Goal: Task Accomplishment & Management: Manage account settings

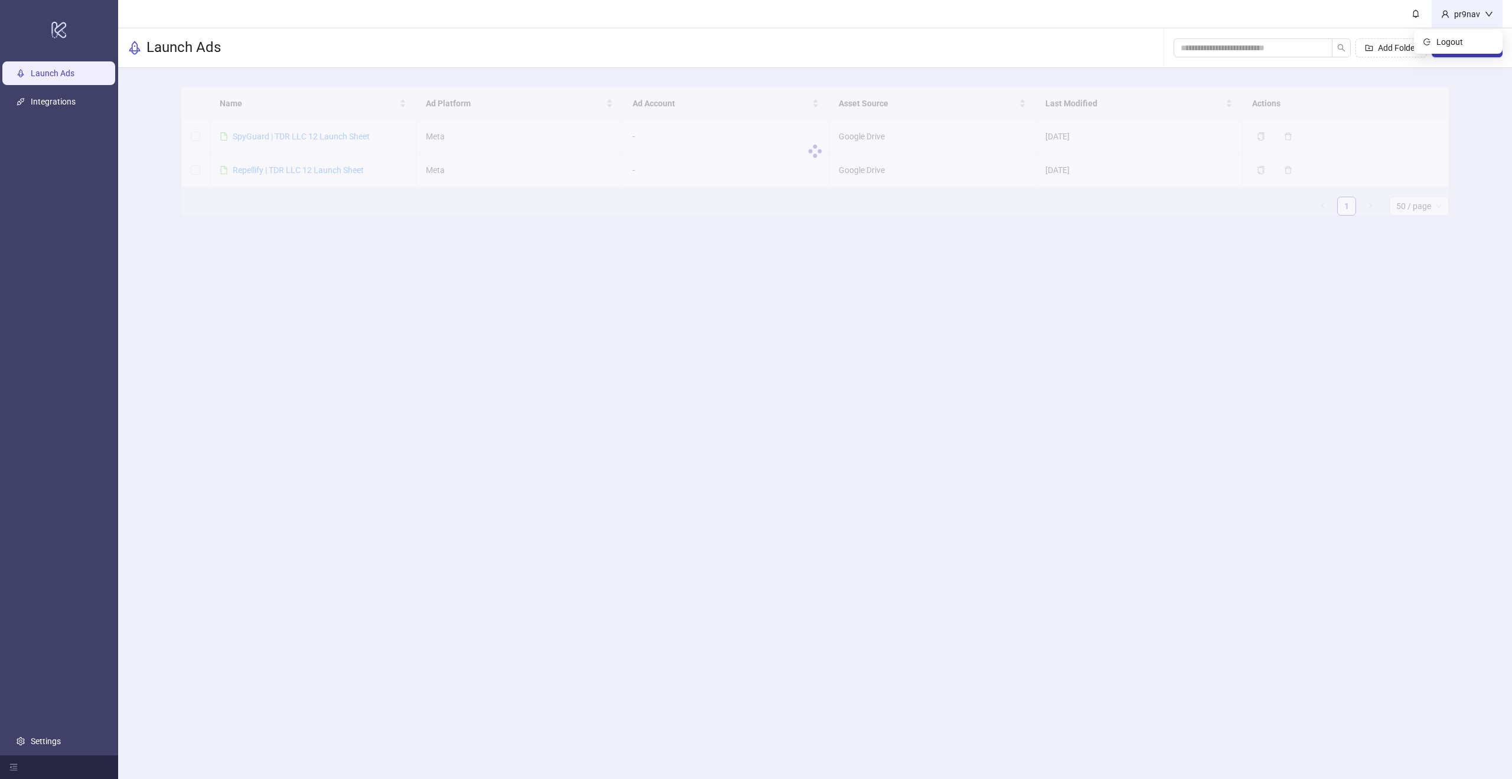
click at [1475, 16] on div "pr9nav" at bounding box center [1466, 14] width 35 height 13
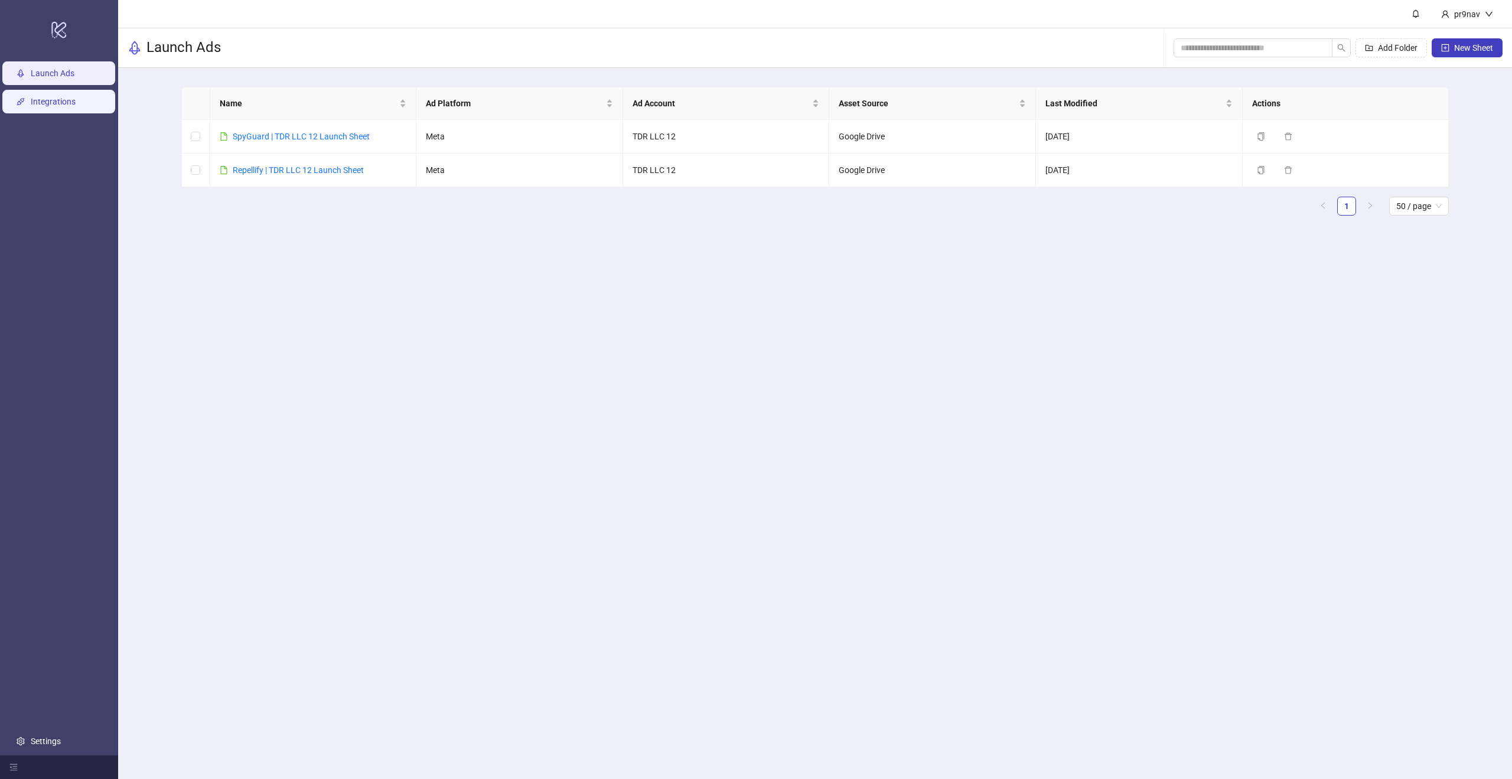
click at [76, 104] on link "Integrations" at bounding box center [53, 101] width 45 height 9
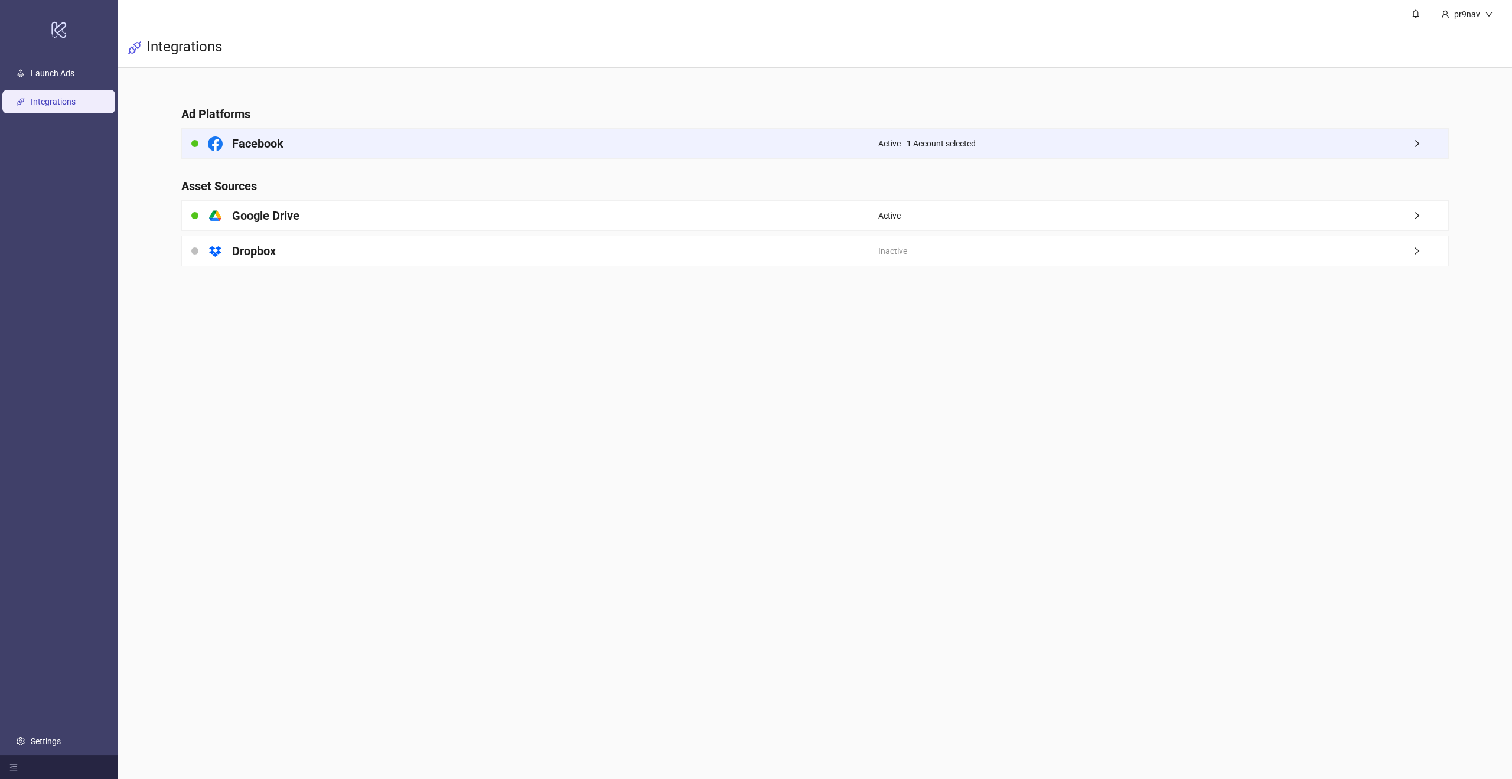
click at [349, 151] on div "Facebook" at bounding box center [530, 144] width 696 height 30
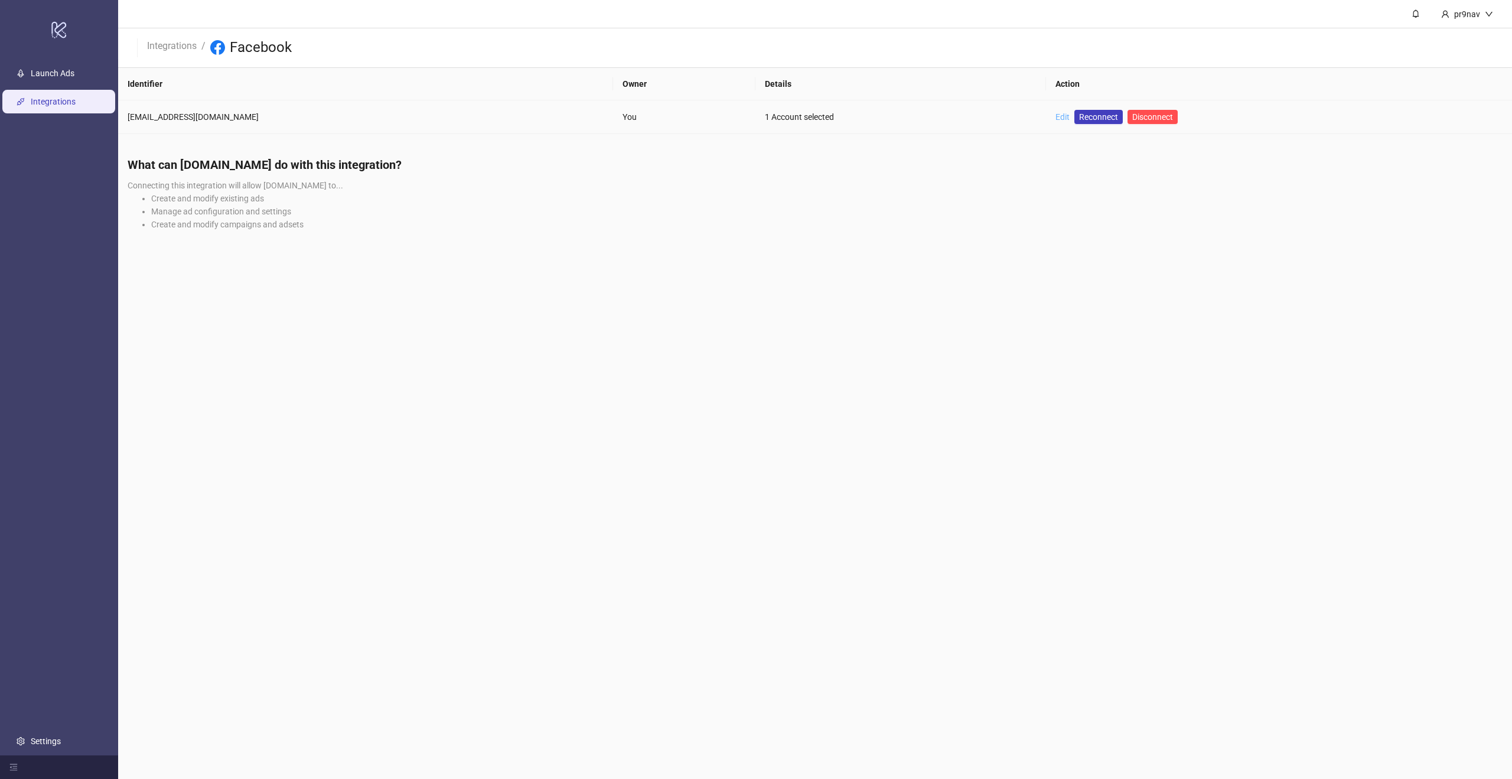
click at [1055, 120] on link "Edit" at bounding box center [1062, 116] width 14 height 9
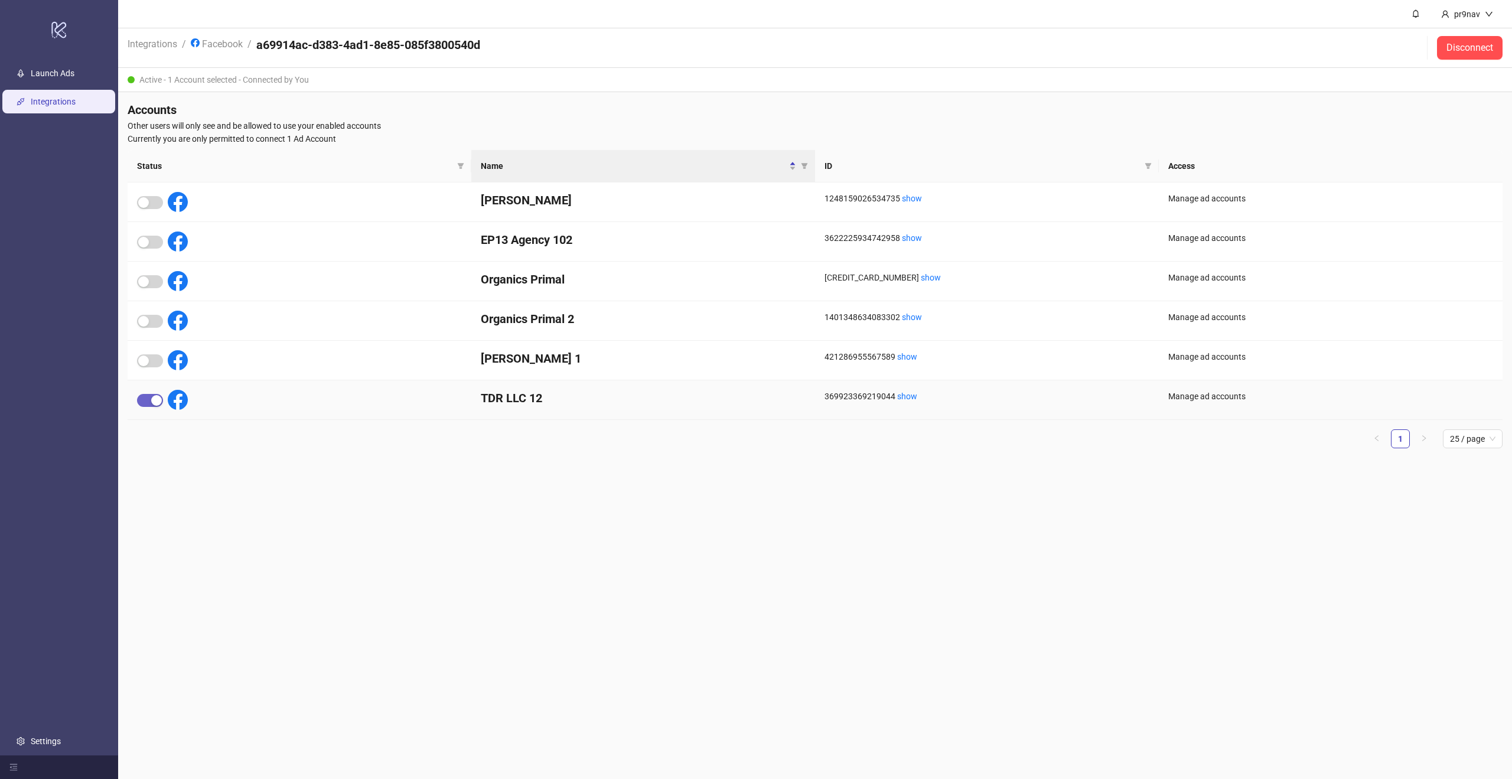
click at [155, 402] on div "button" at bounding box center [156, 400] width 11 height 11
click at [152, 321] on span "button" at bounding box center [150, 321] width 26 height 13
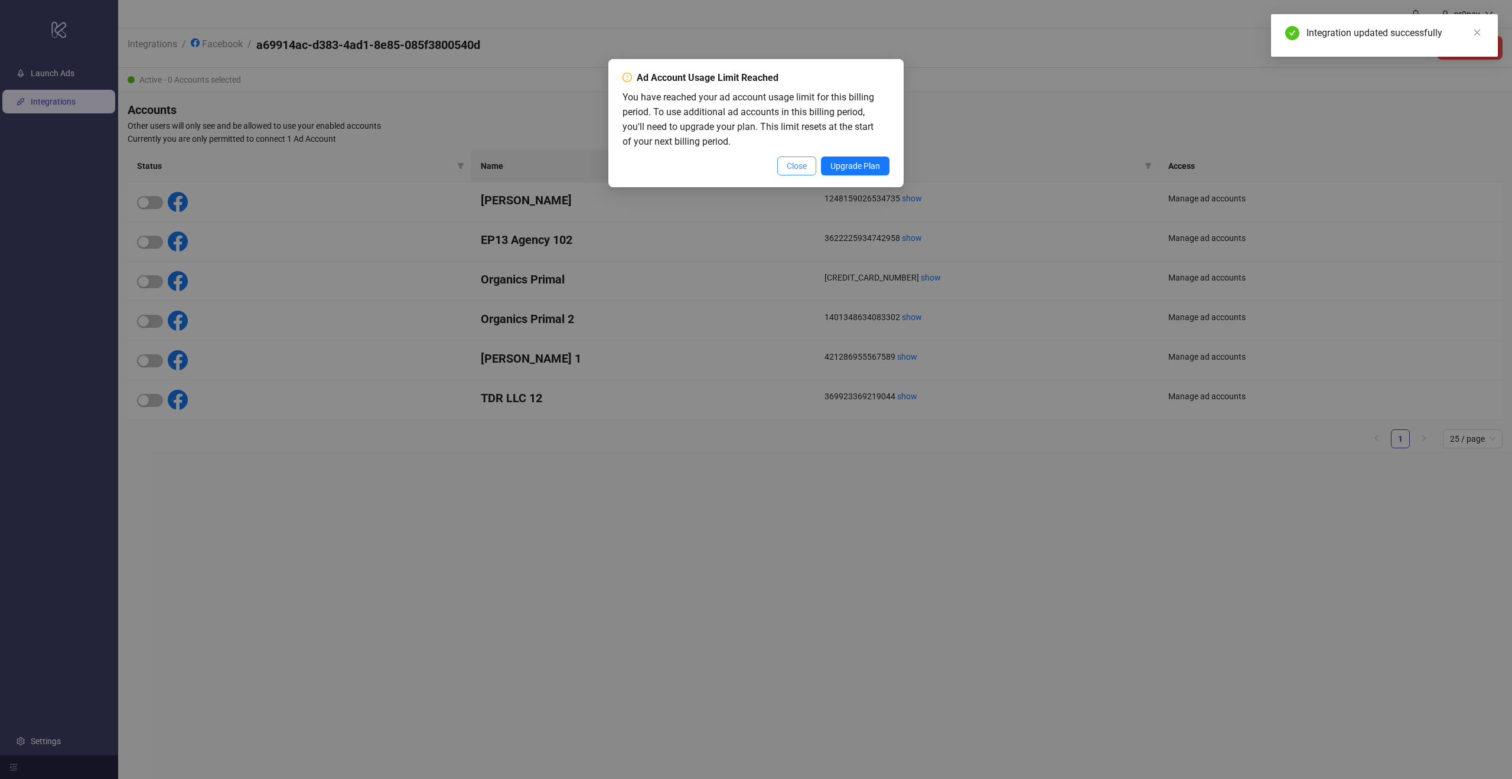
click at [793, 170] on span "Close" at bounding box center [797, 165] width 20 height 9
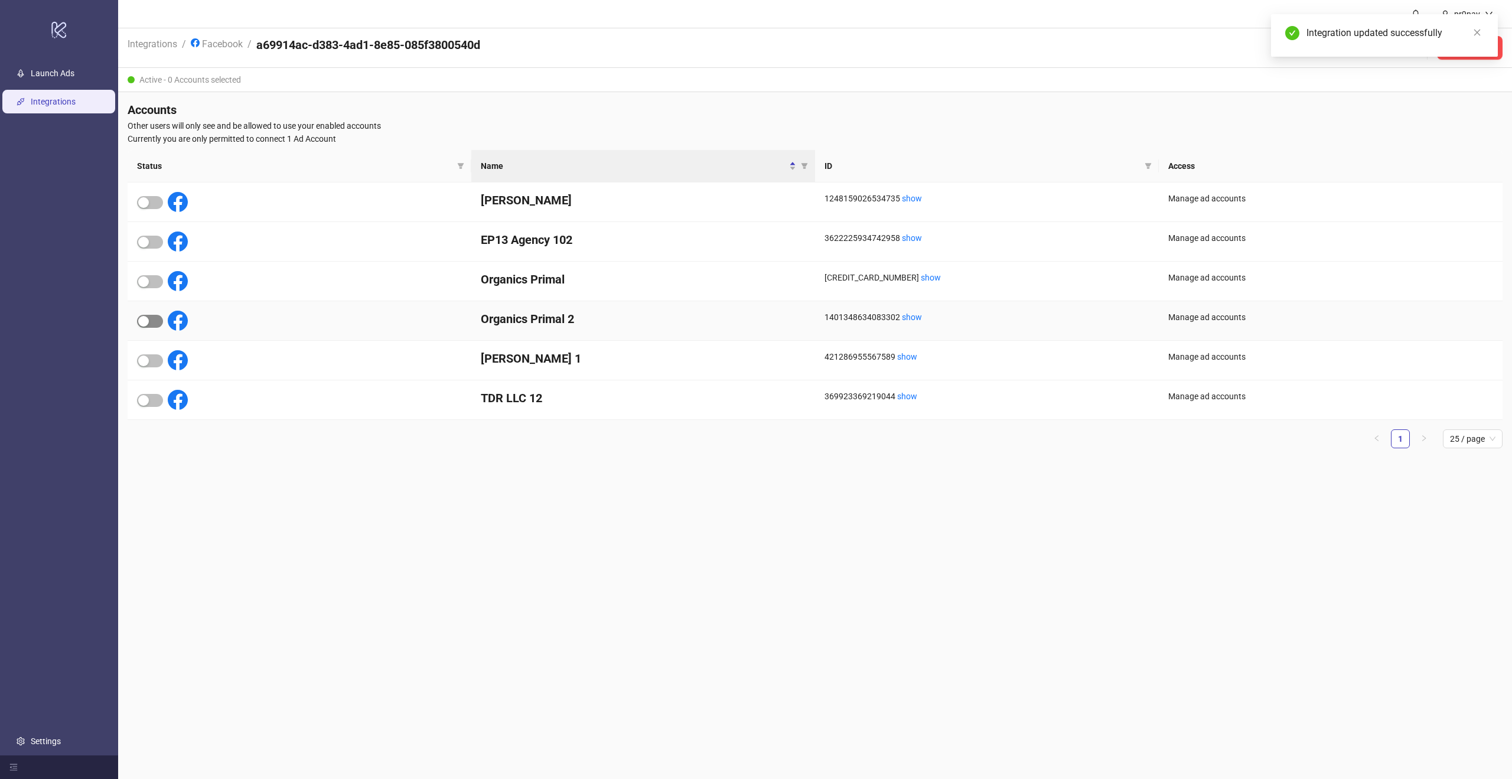
click at [158, 323] on span "button" at bounding box center [150, 321] width 26 height 13
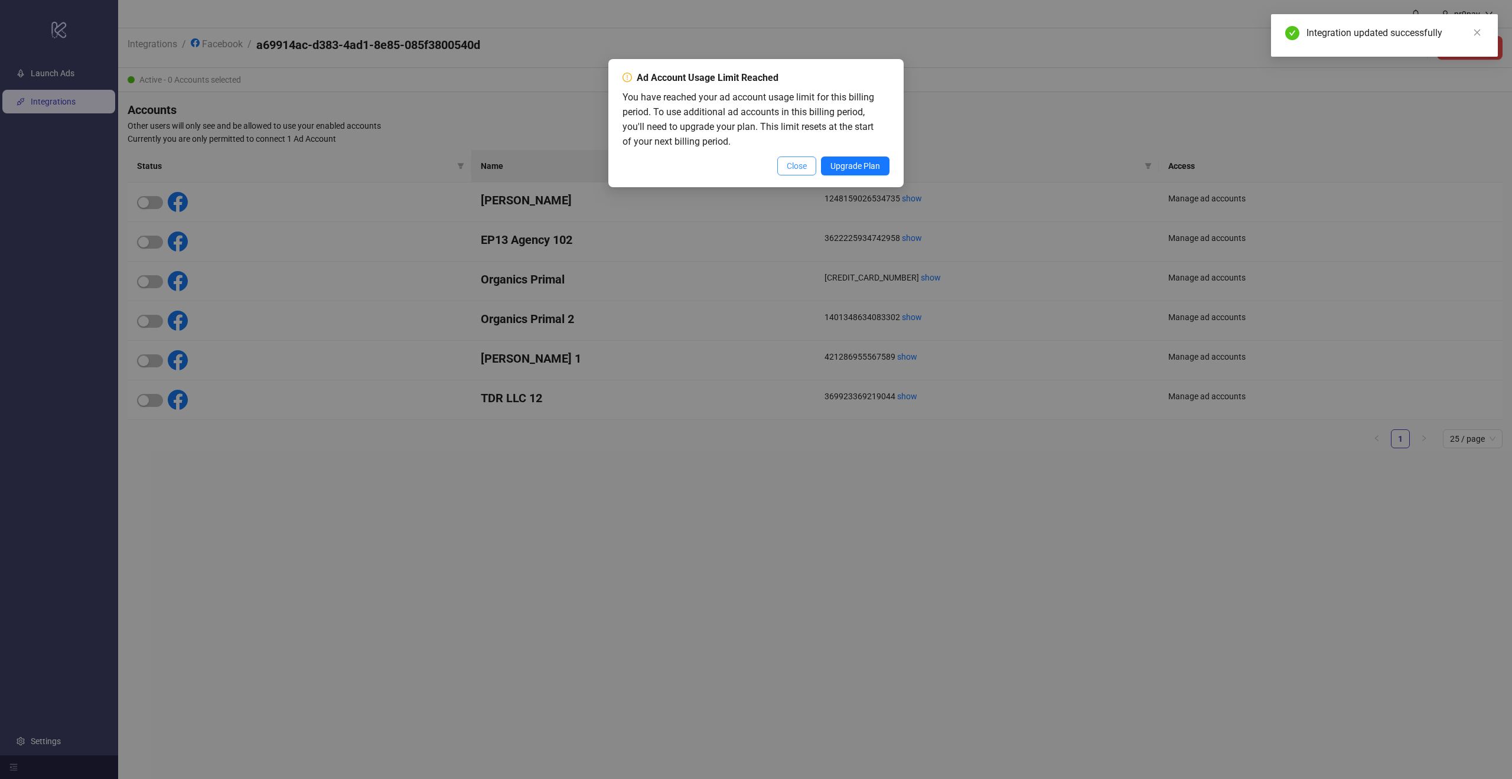
click at [783, 163] on button "Close" at bounding box center [796, 166] width 39 height 19
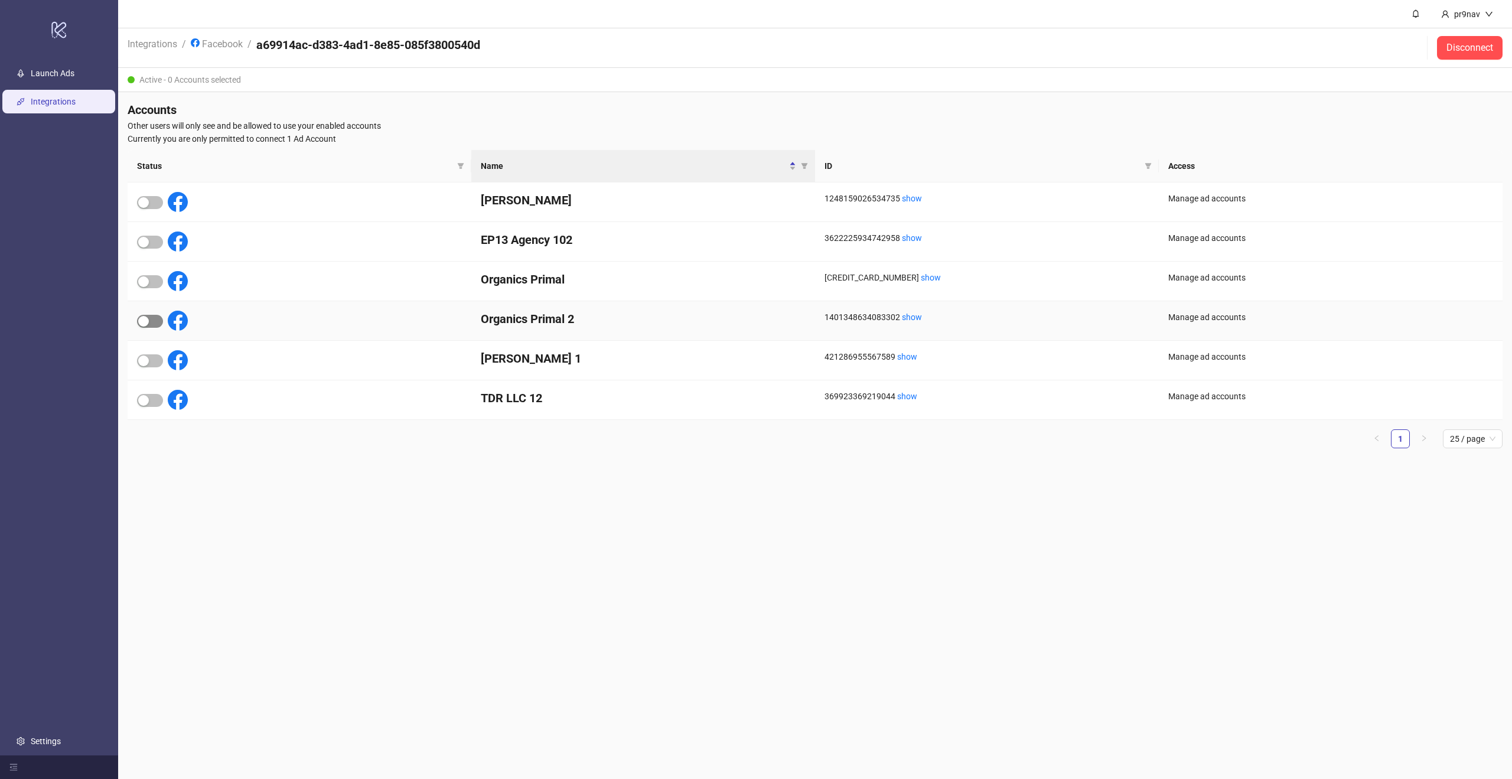
click at [148, 316] on div "button" at bounding box center [143, 321] width 11 height 11
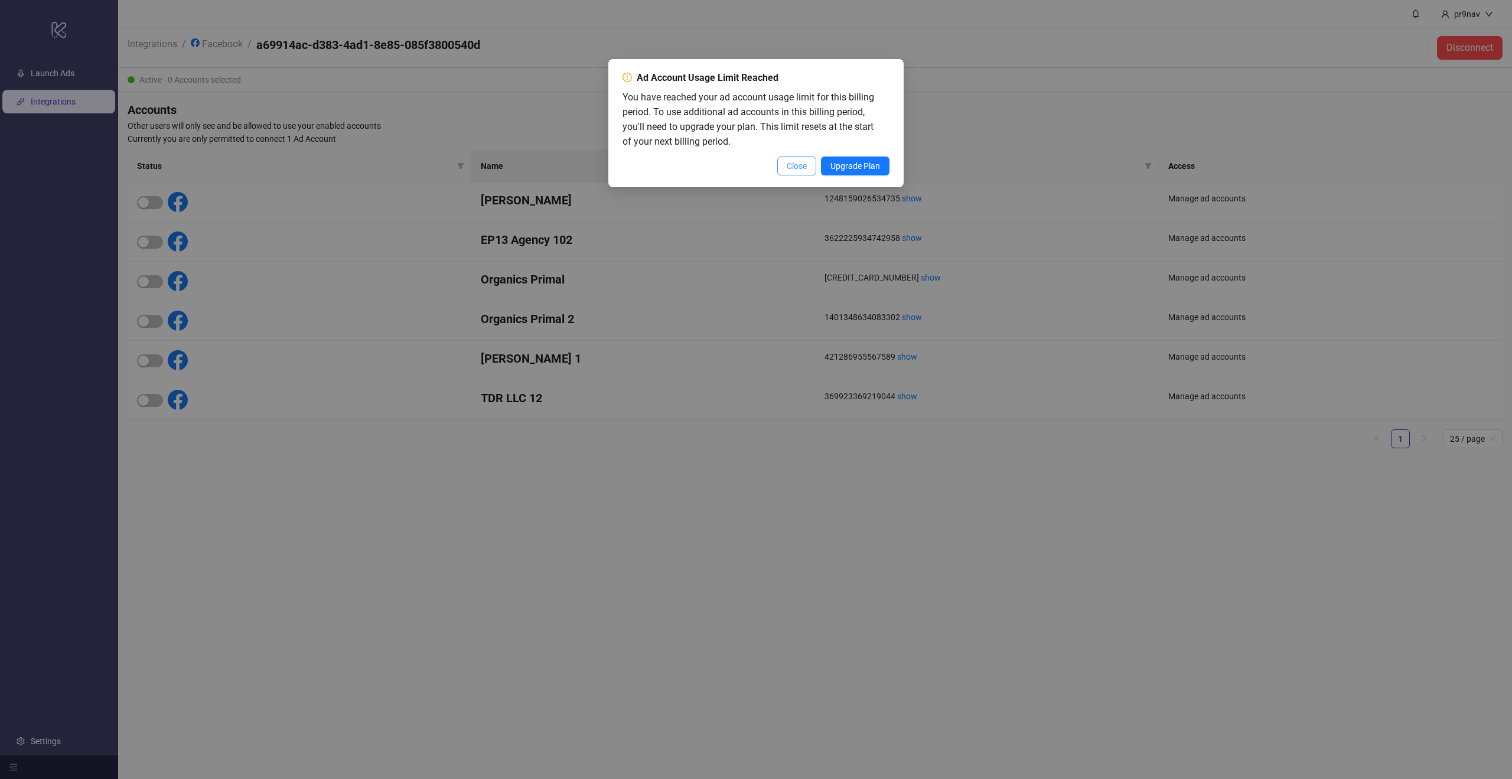
click at [783, 161] on button "Close" at bounding box center [796, 166] width 39 height 19
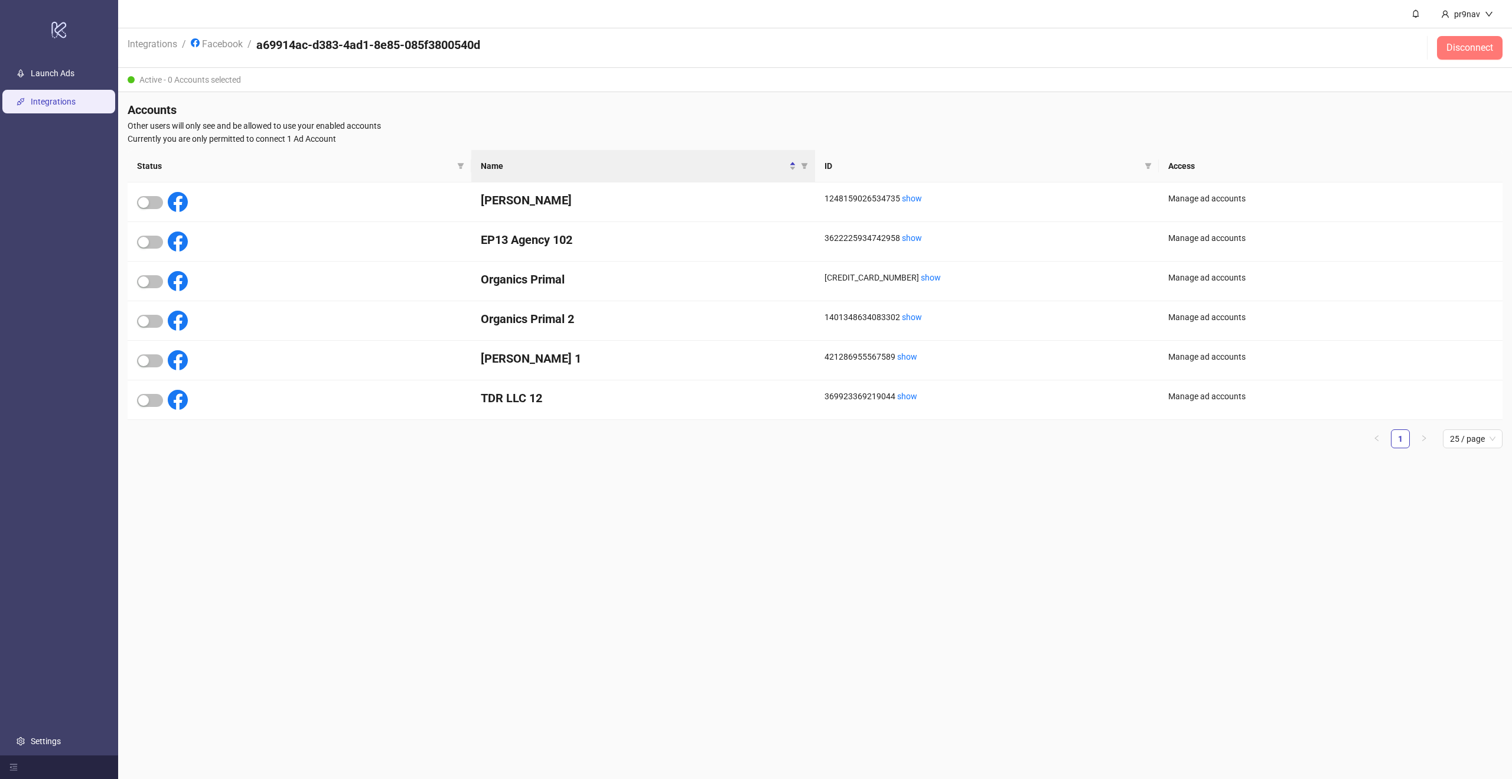
click at [1455, 53] on span "Disconnect" at bounding box center [1469, 48] width 47 height 11
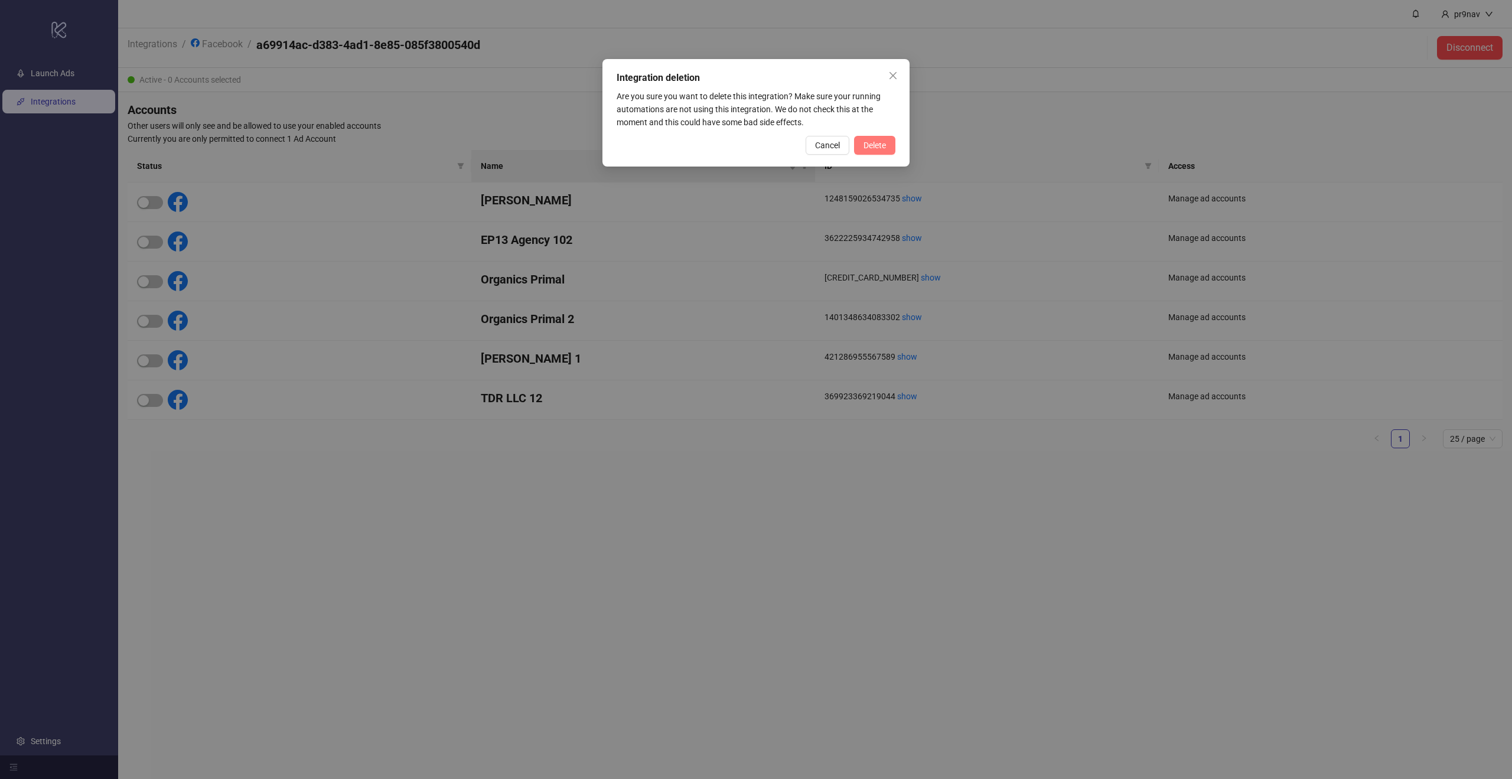
click at [866, 138] on button "Delete" at bounding box center [874, 145] width 41 height 19
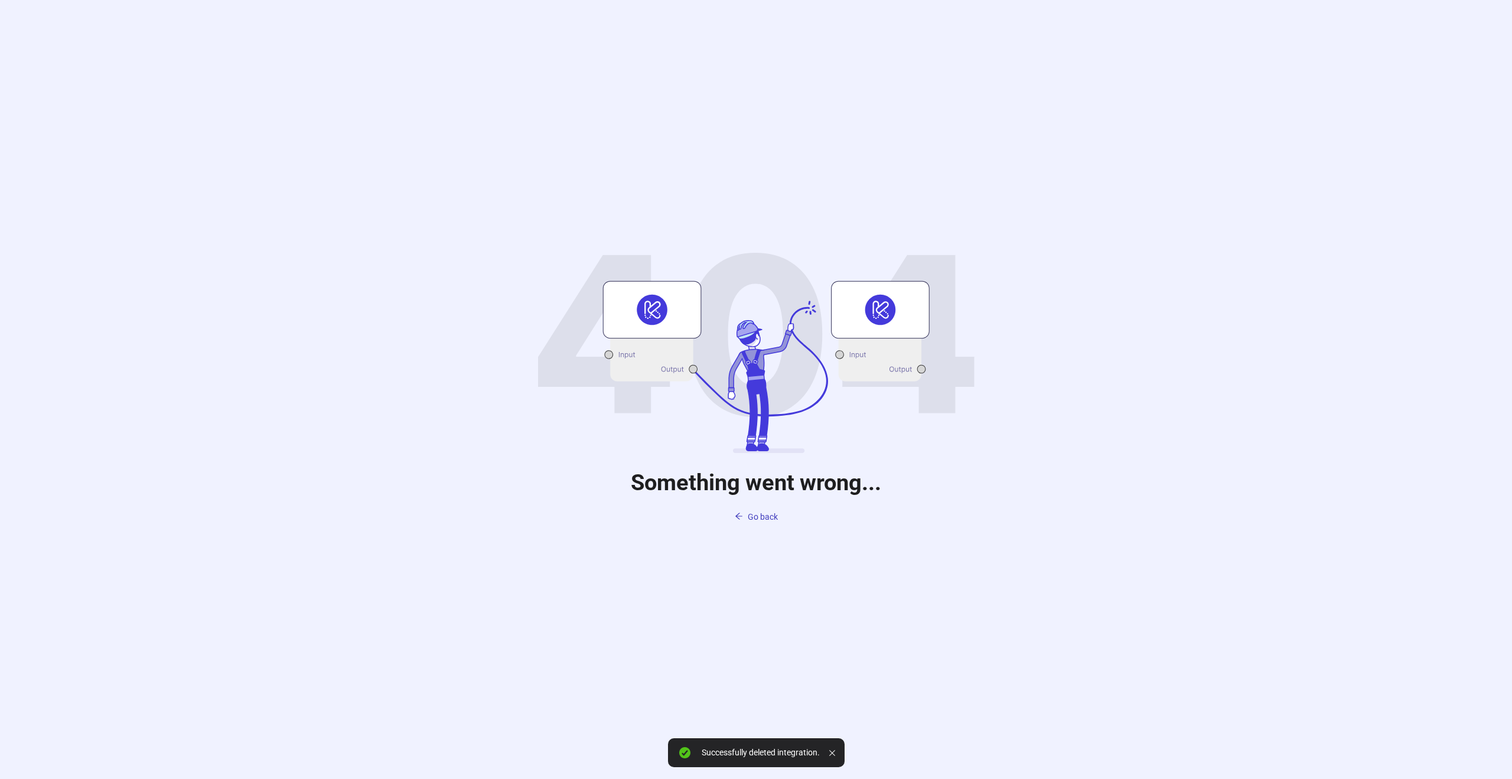
click at [778, 539] on div "Something went wrong... Go back" at bounding box center [756, 389] width 1512 height 779
click at [759, 522] on button "Go back" at bounding box center [756, 516] width 62 height 19
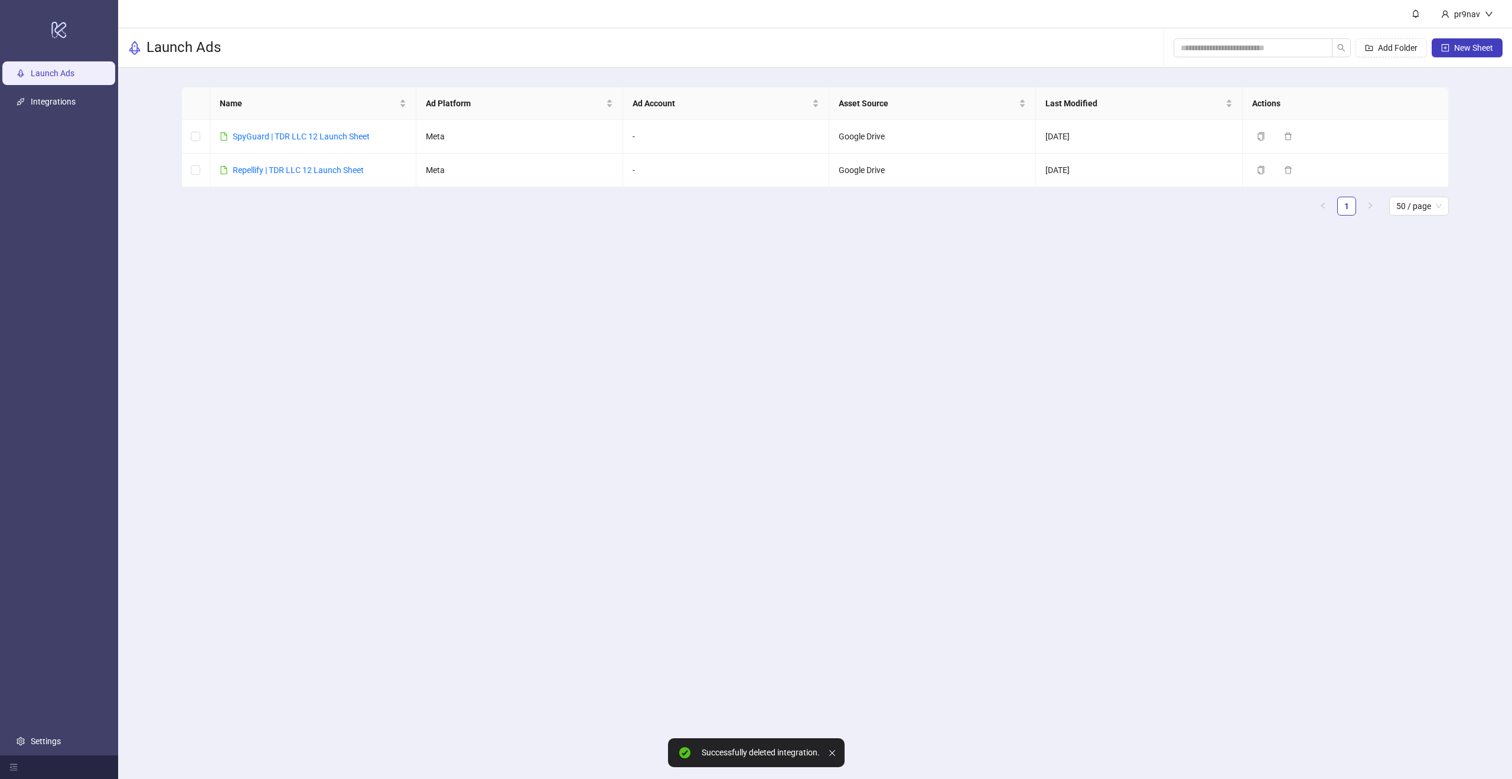
click at [79, 86] on ul "Launch Ads Integrations Settings" at bounding box center [59, 407] width 118 height 696
click at [76, 99] on link "Integrations" at bounding box center [53, 101] width 45 height 9
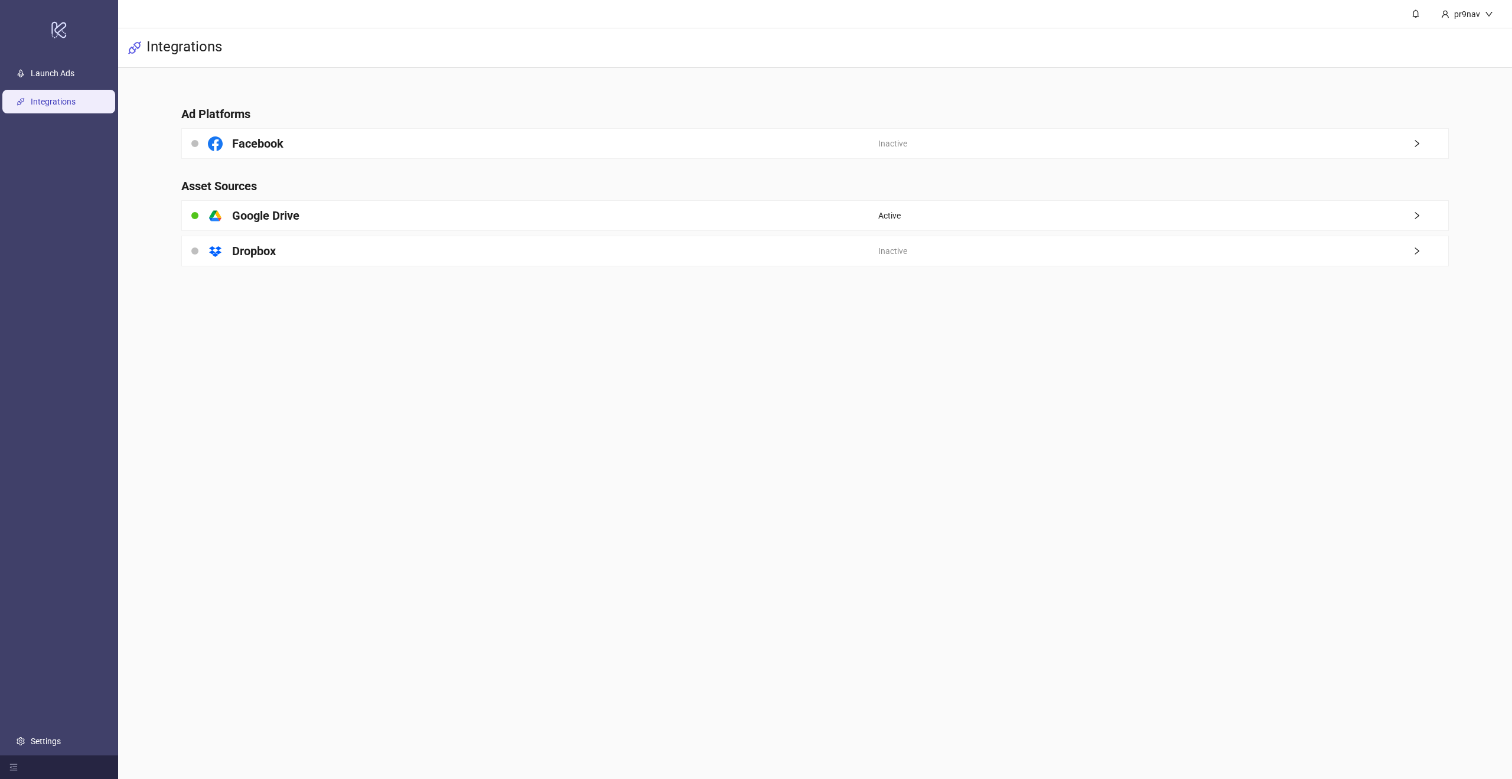
click at [972, 129] on div "Inactive" at bounding box center [1163, 144] width 570 height 30
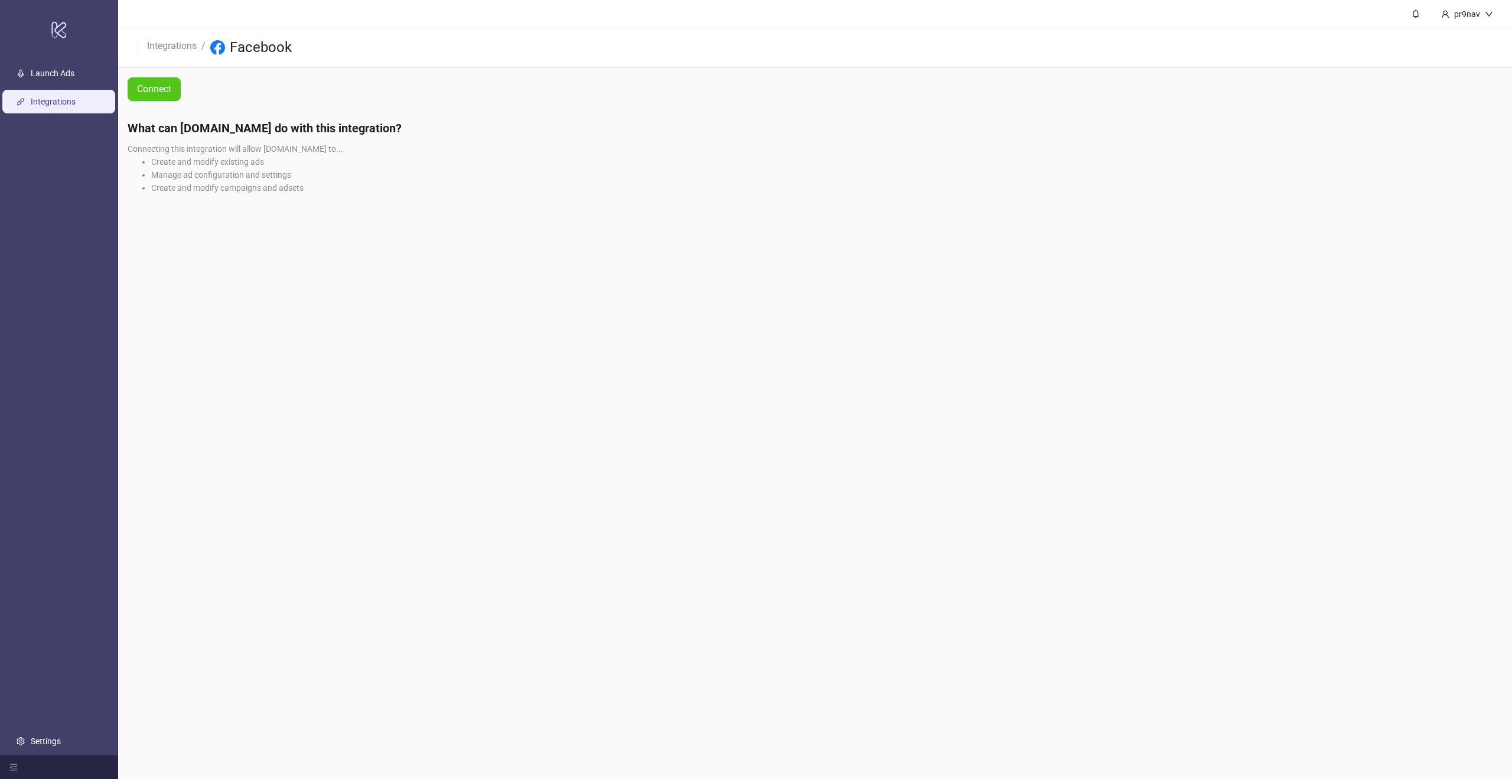
click at [154, 70] on div "Connect" at bounding box center [201, 89] width 167 height 43
click at [151, 92] on span "Connect" at bounding box center [154, 89] width 34 height 15
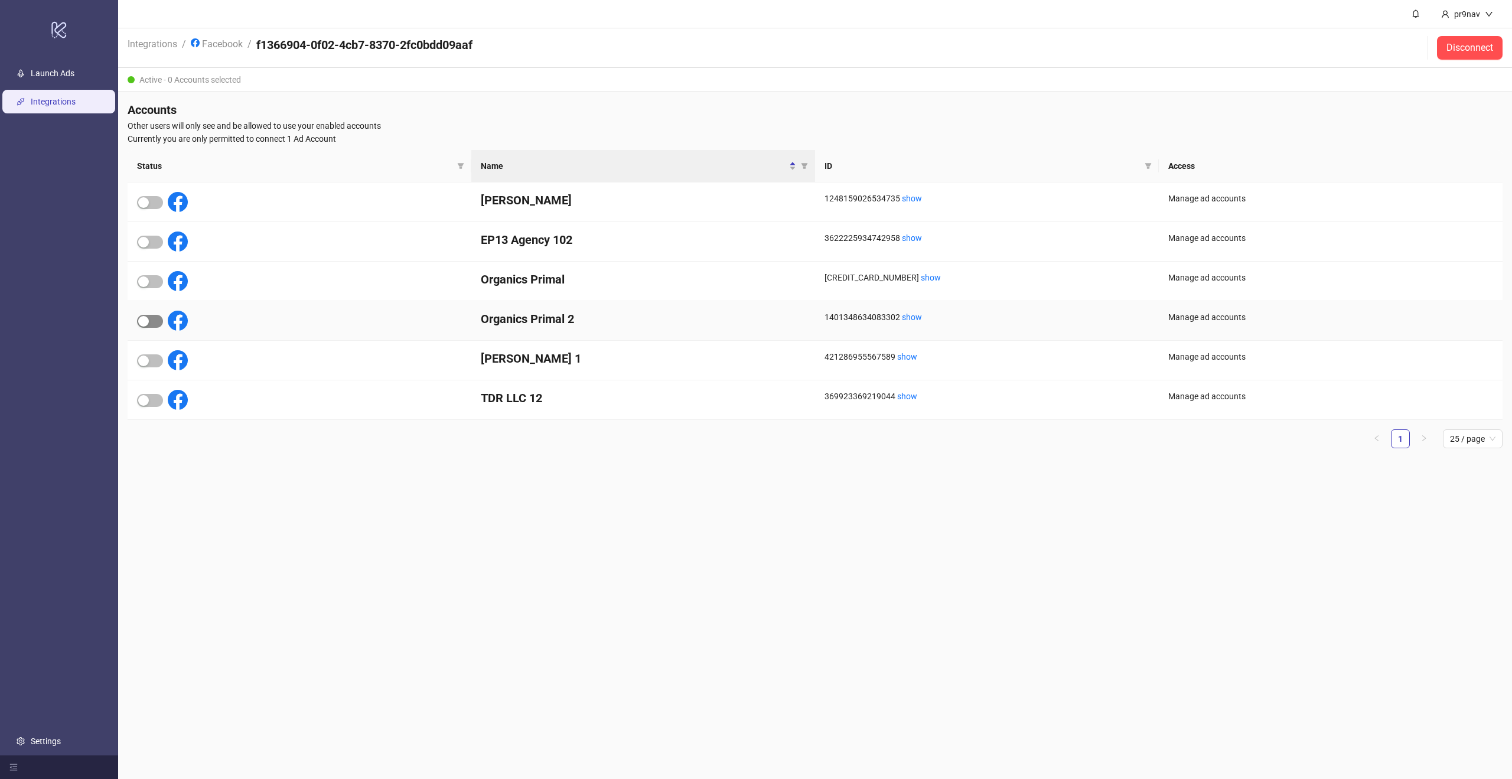
click at [144, 322] on div "button" at bounding box center [143, 321] width 11 height 11
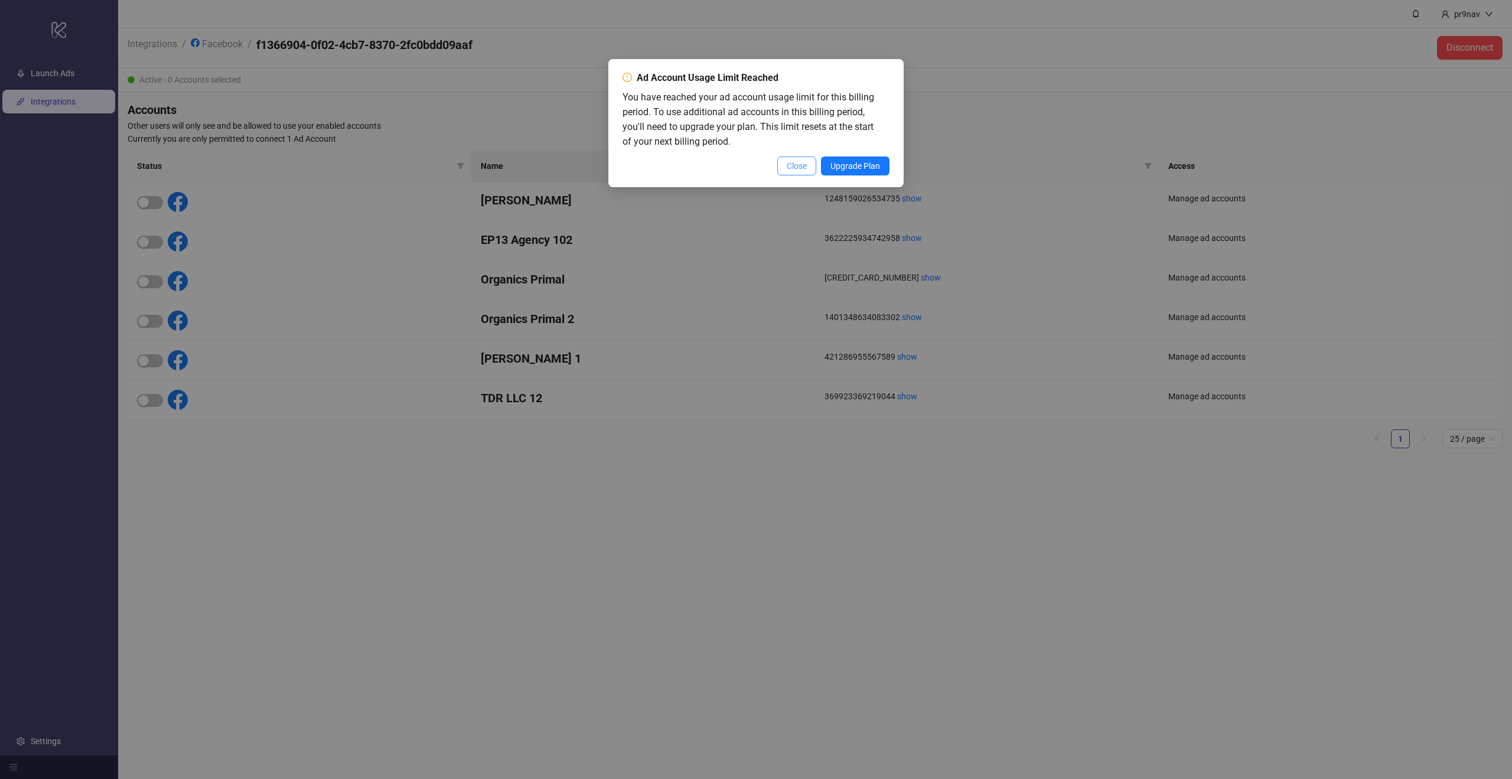
click at [809, 168] on button "Close" at bounding box center [796, 166] width 39 height 19
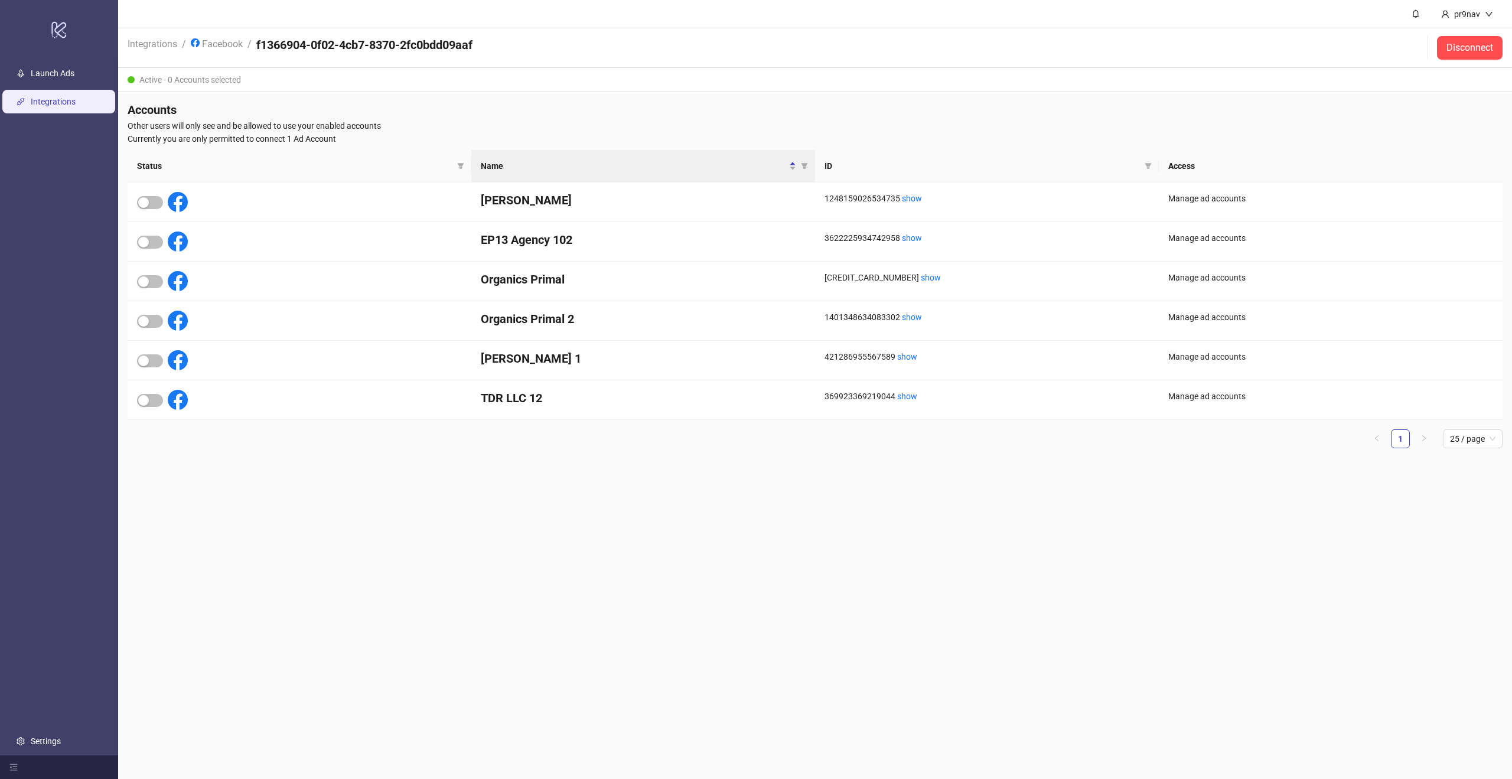
click at [220, 51] on li "Facebook" at bounding box center [217, 48] width 52 height 22
click at [220, 45] on link "Facebook" at bounding box center [216, 43] width 57 height 13
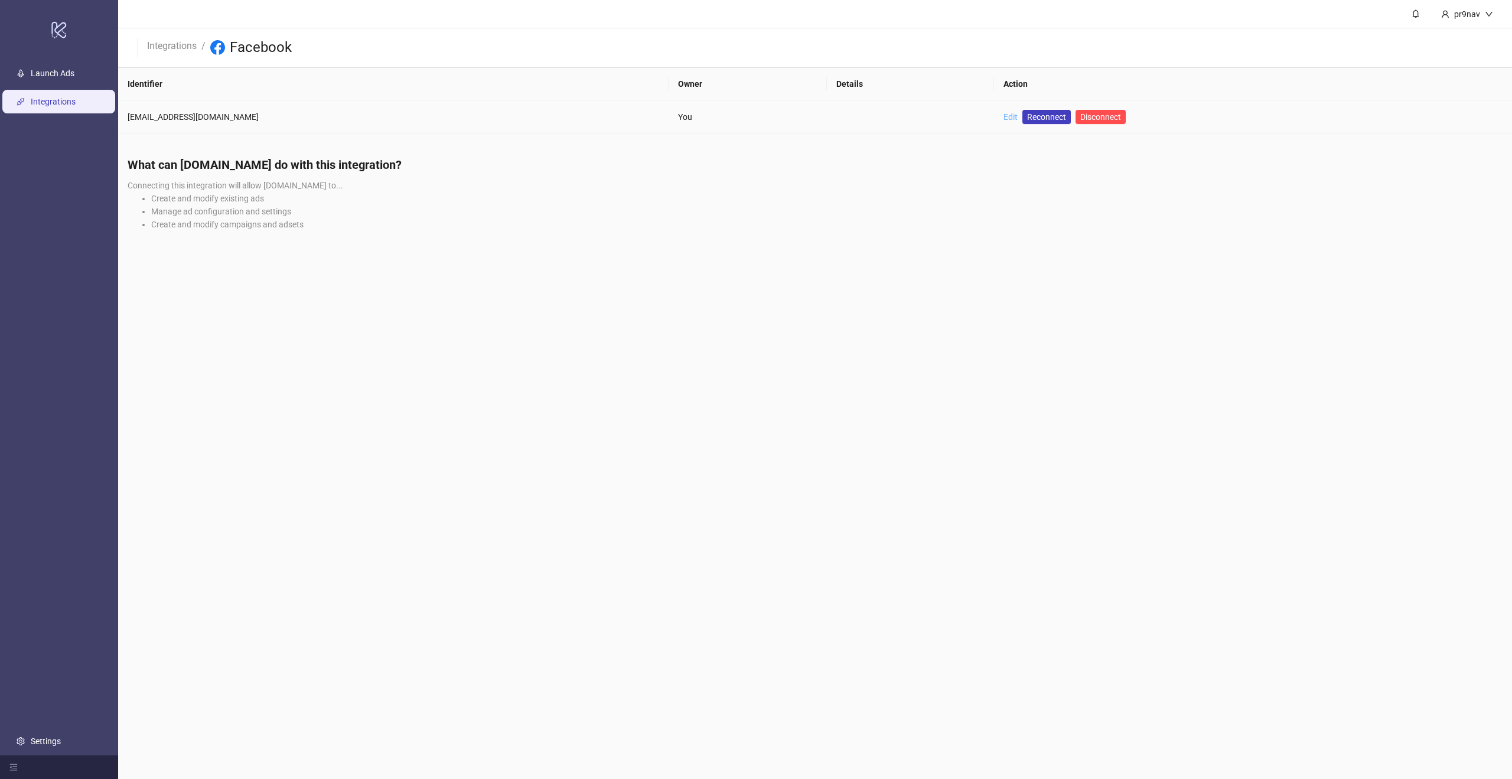
click at [1003, 116] on link "Edit" at bounding box center [1010, 116] width 14 height 9
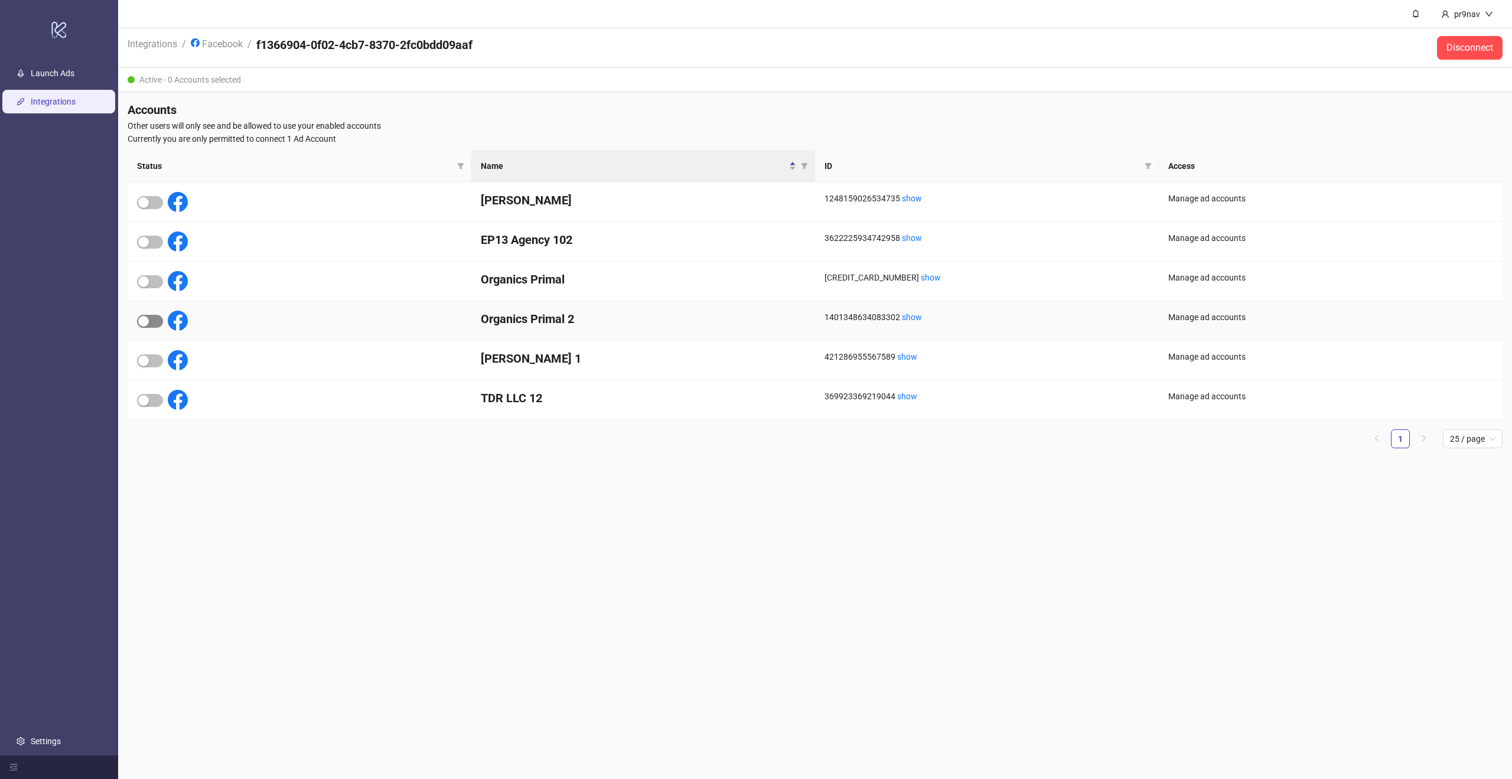
click at [139, 325] on div "button" at bounding box center [143, 321] width 11 height 11
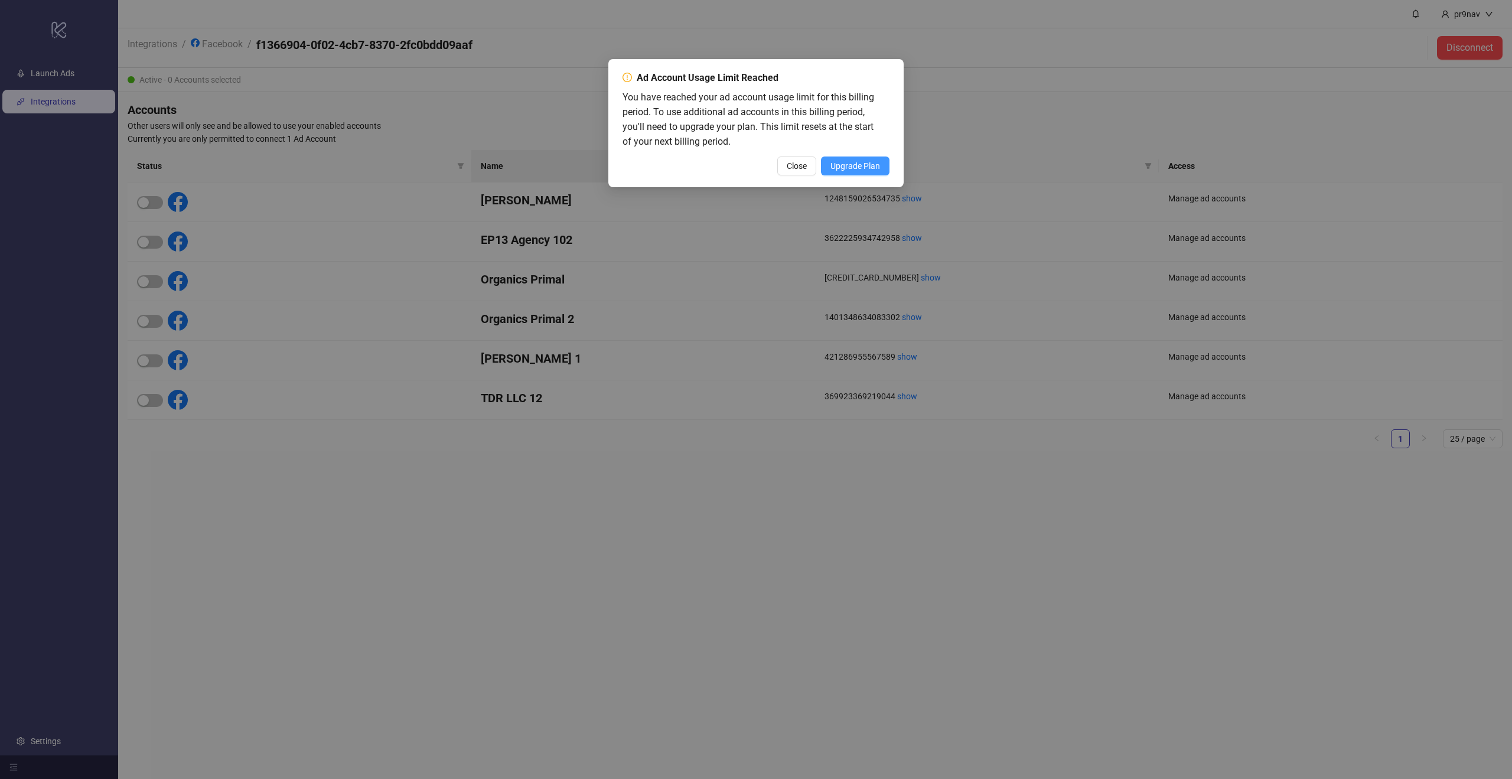
click at [861, 164] on span "Upgrade Plan" at bounding box center [855, 165] width 50 height 9
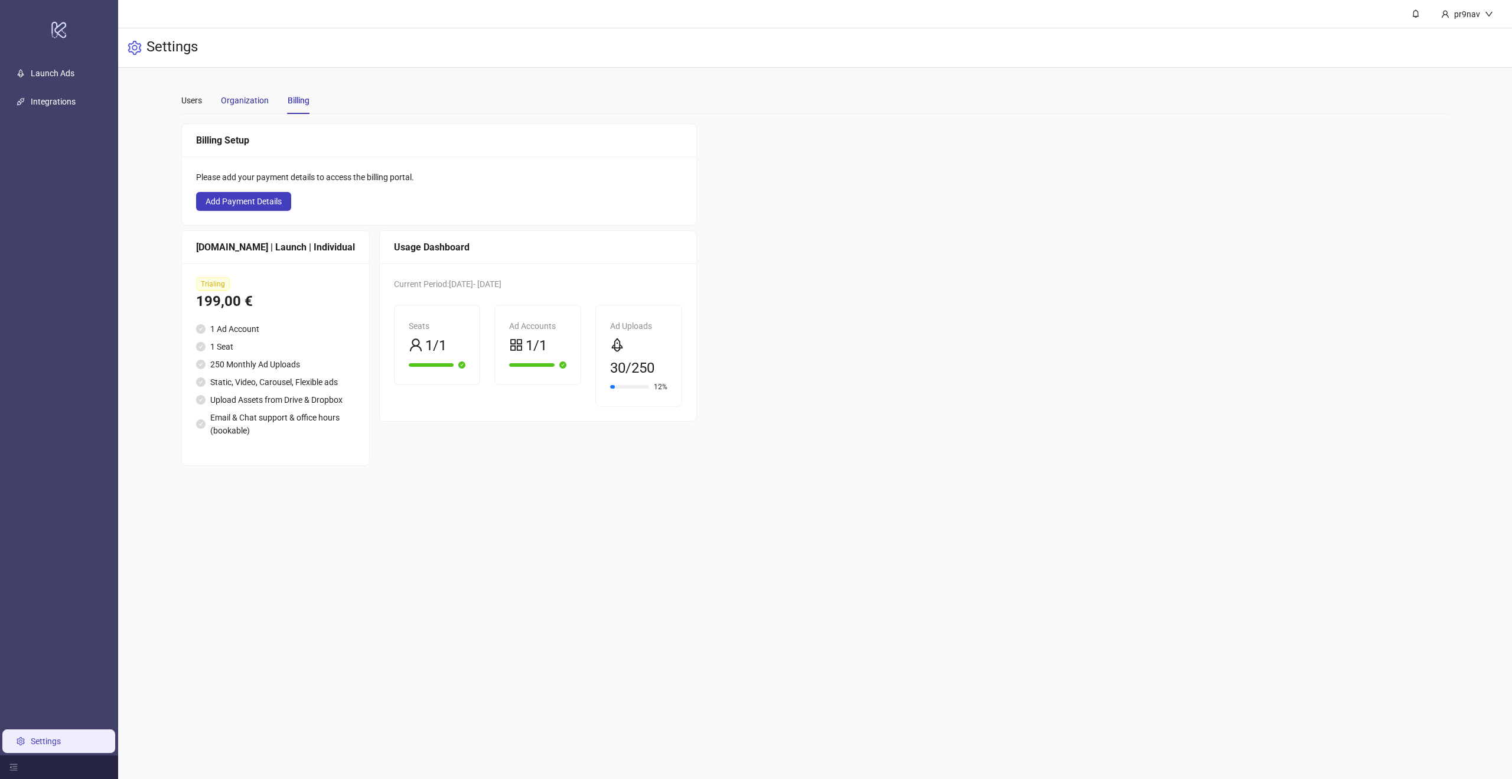
click at [260, 105] on div "Organization" at bounding box center [245, 100] width 48 height 13
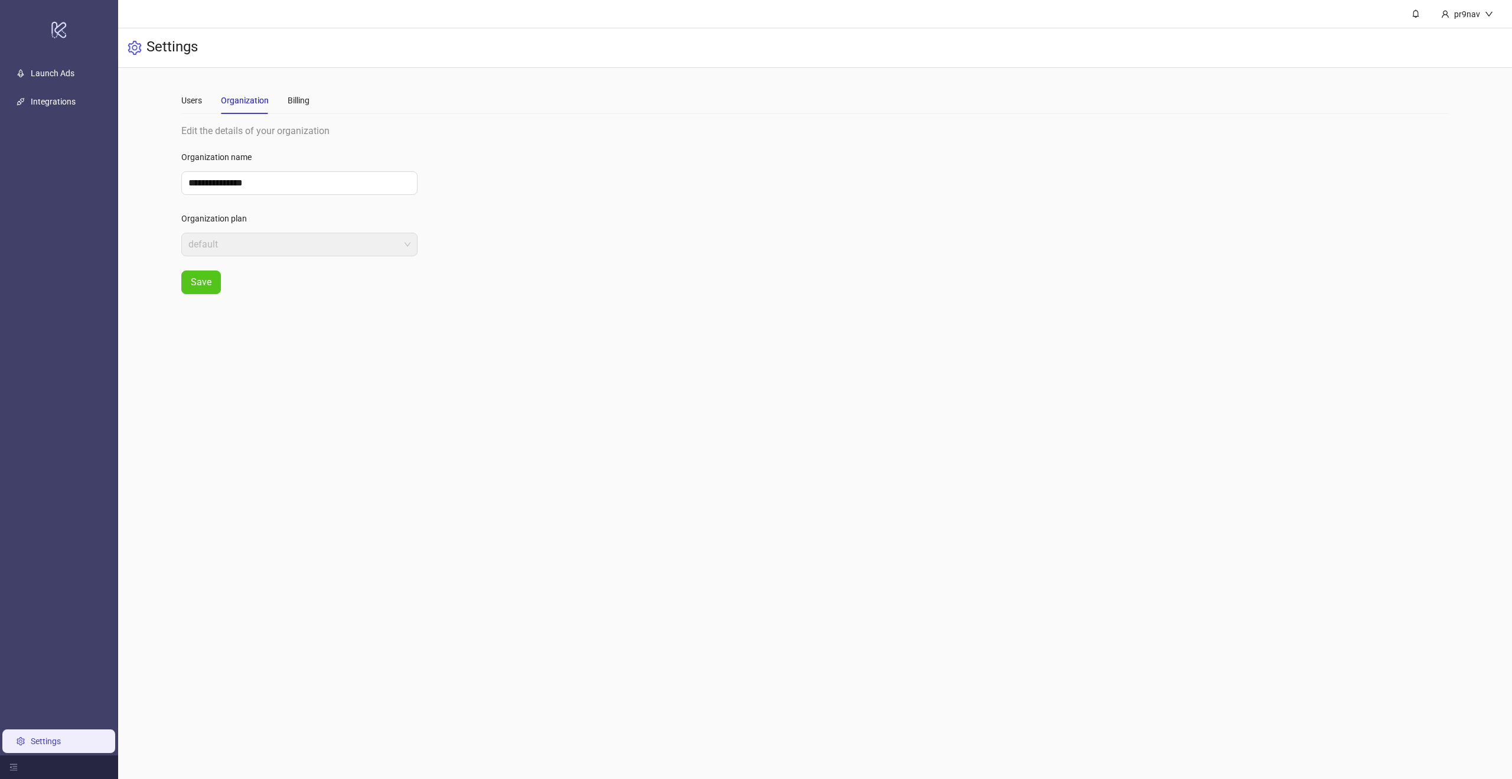
click at [210, 105] on div "Users Organization Billing" at bounding box center [245, 100] width 128 height 27
click at [191, 108] on div "Users" at bounding box center [191, 100] width 21 height 27
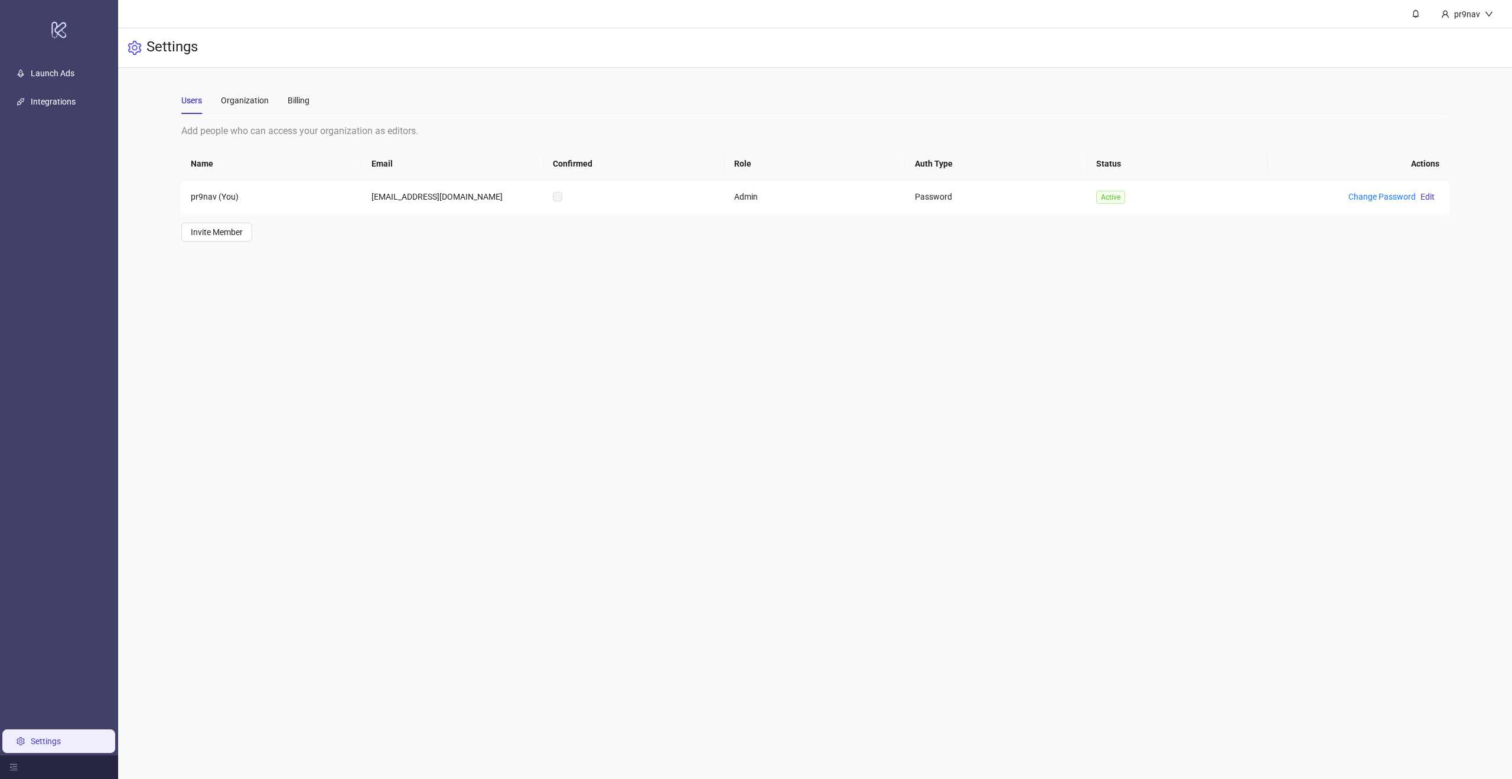
click at [69, 85] on ul "Launch Ads Integrations Settings" at bounding box center [59, 407] width 118 height 696
click at [72, 78] on link "Launch Ads" at bounding box center [53, 73] width 44 height 9
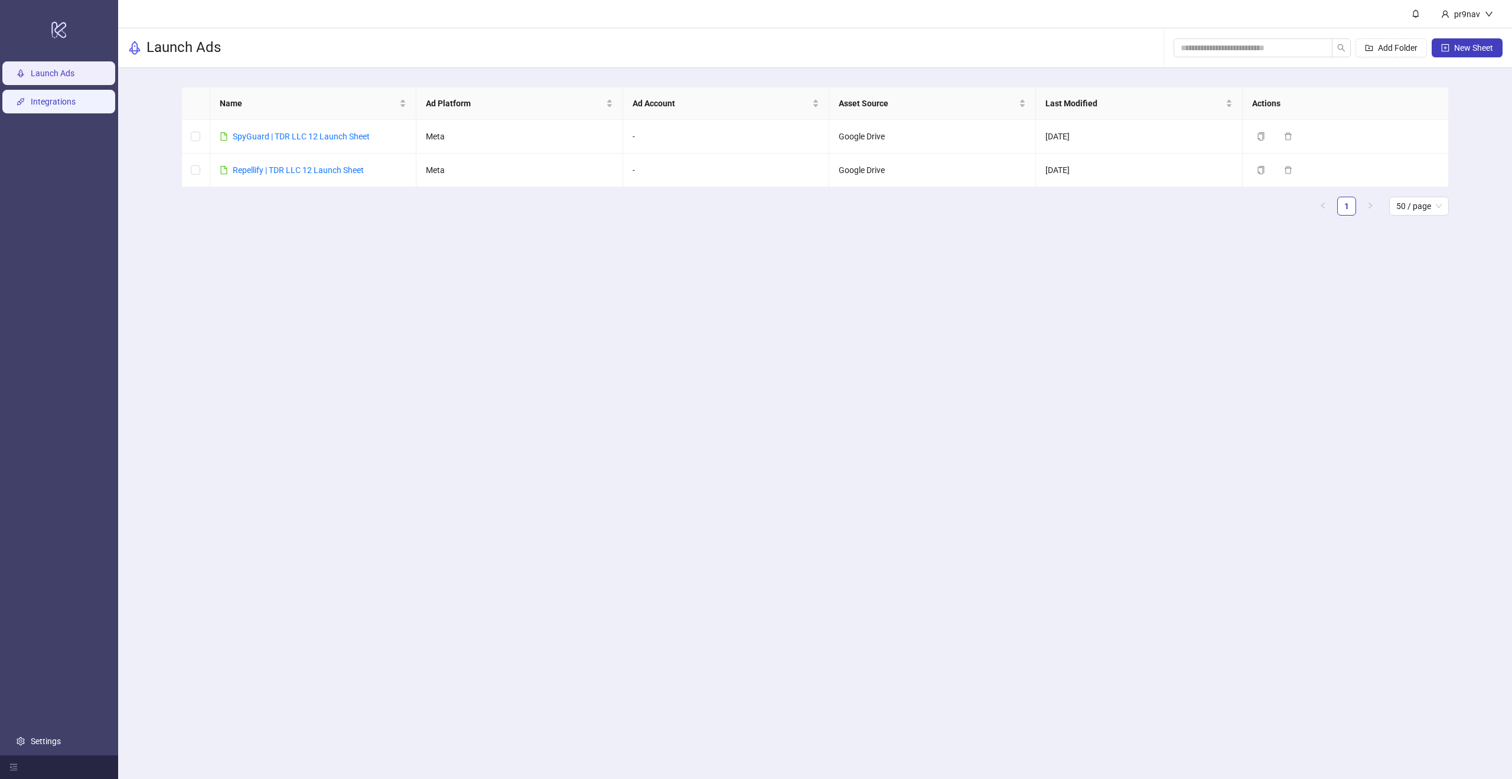
click at [76, 106] on link "Integrations" at bounding box center [53, 101] width 45 height 9
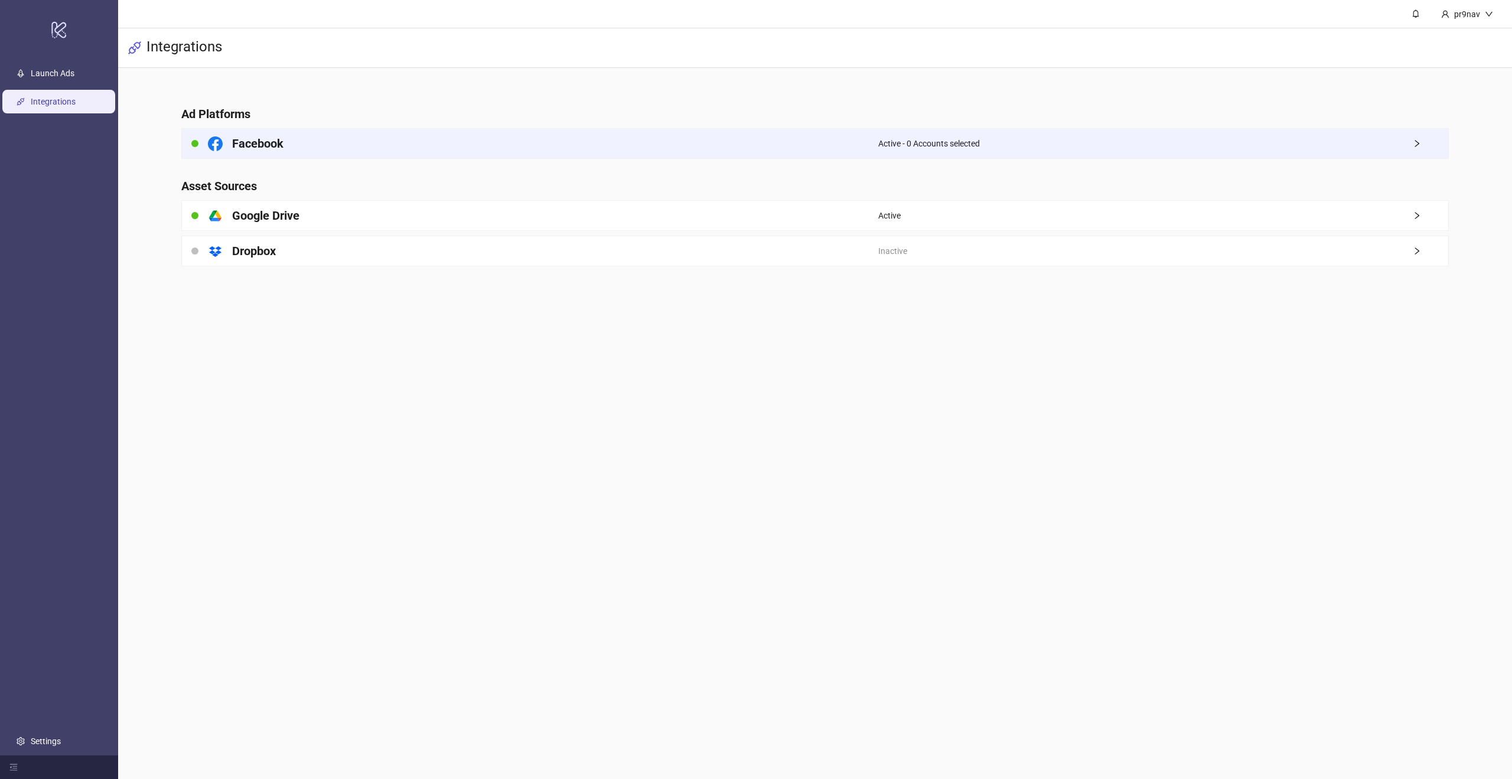
click at [670, 153] on div "Facebook" at bounding box center [530, 144] width 696 height 30
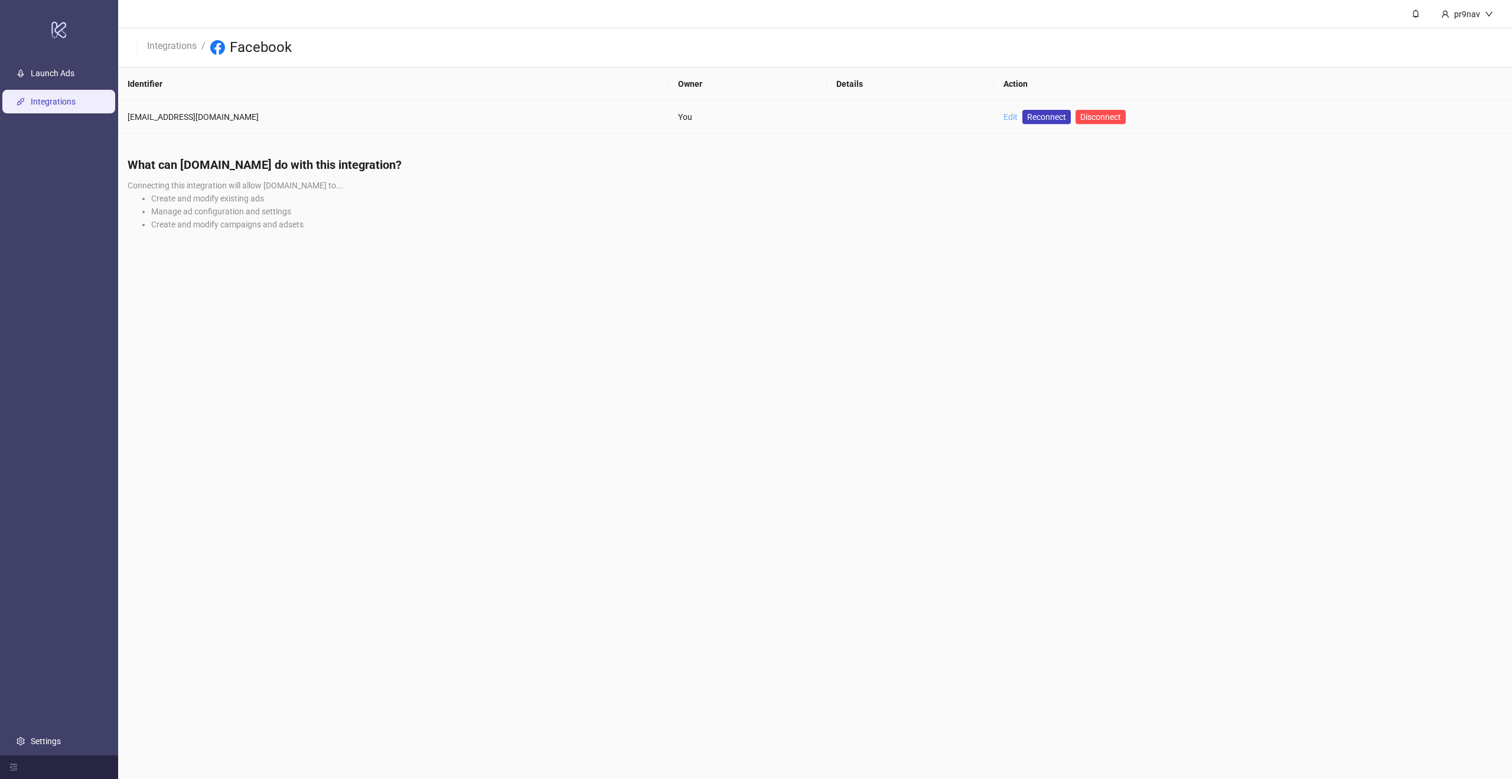
click at [1003, 120] on link "Edit" at bounding box center [1010, 116] width 14 height 9
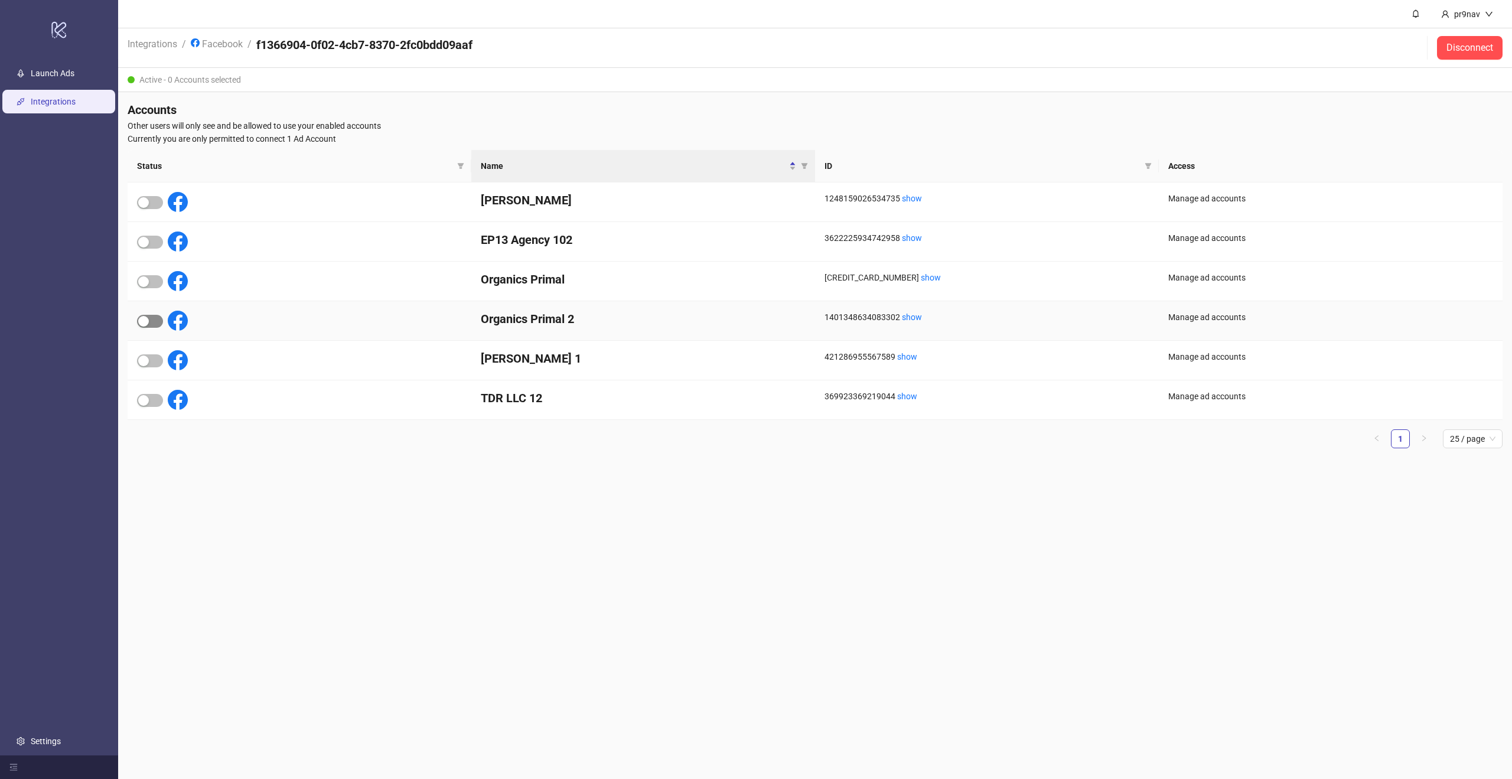
click at [151, 319] on span "button" at bounding box center [150, 321] width 26 height 13
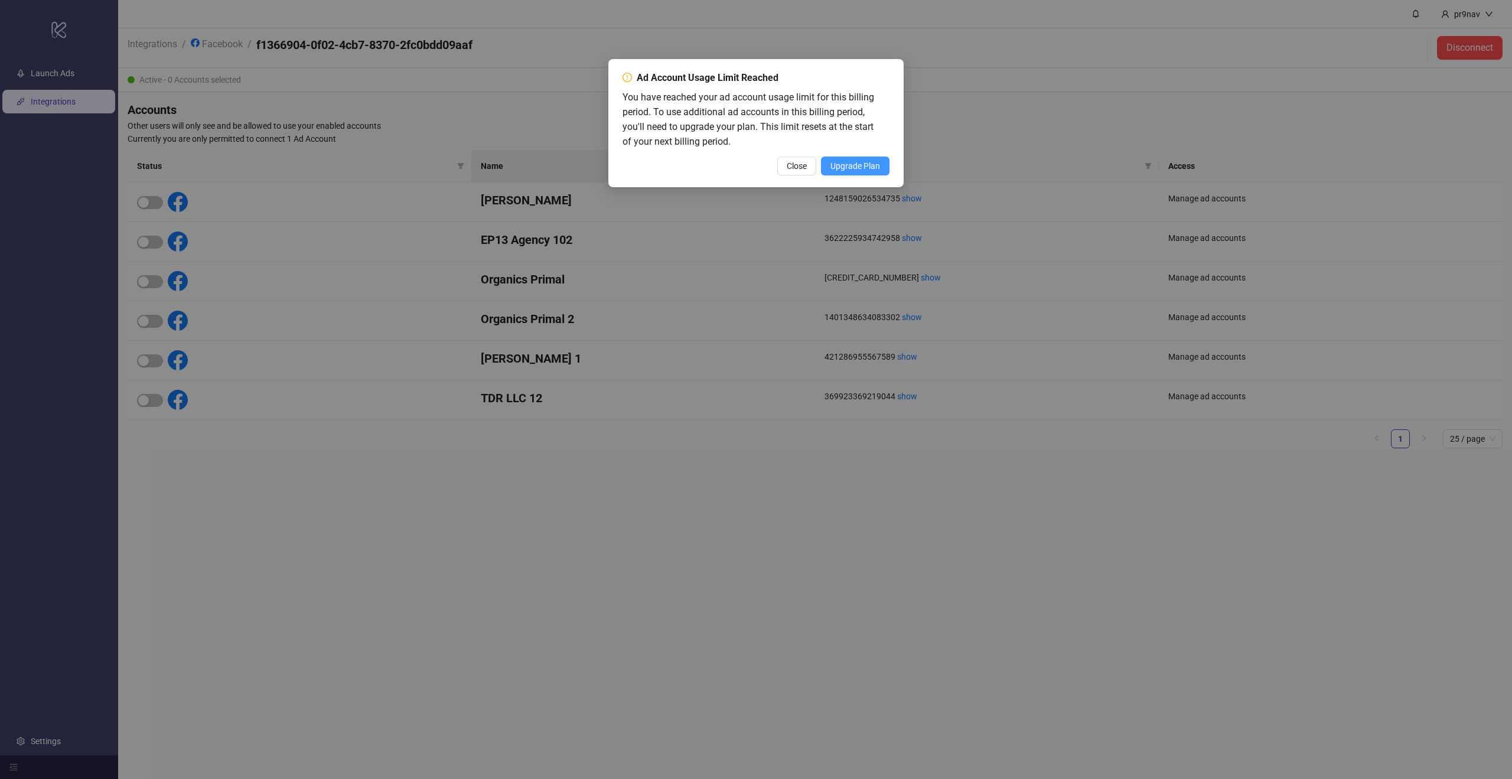
click at [822, 164] on button "Upgrade Plan" at bounding box center [855, 166] width 69 height 19
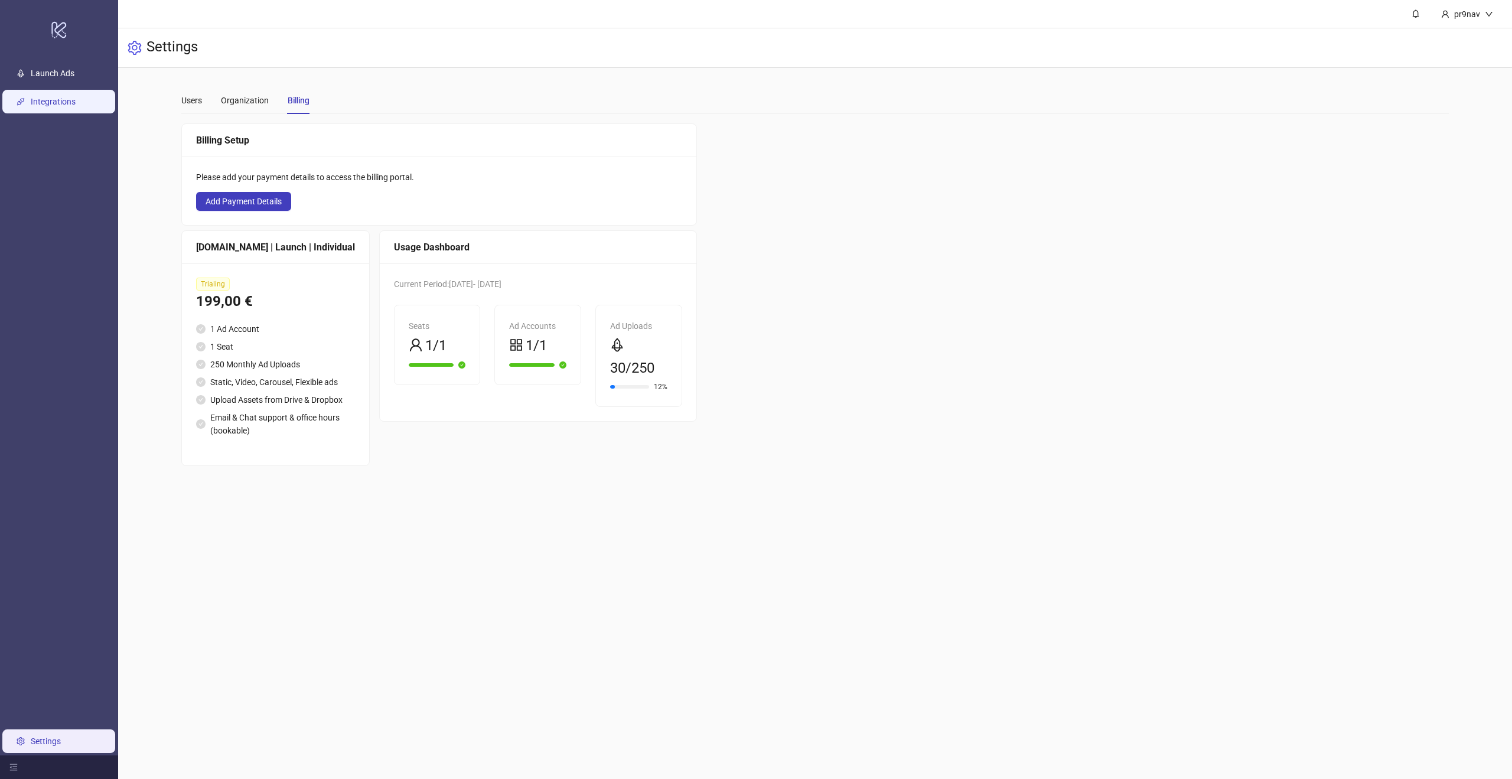
click at [63, 97] on link "Integrations" at bounding box center [53, 101] width 45 height 9
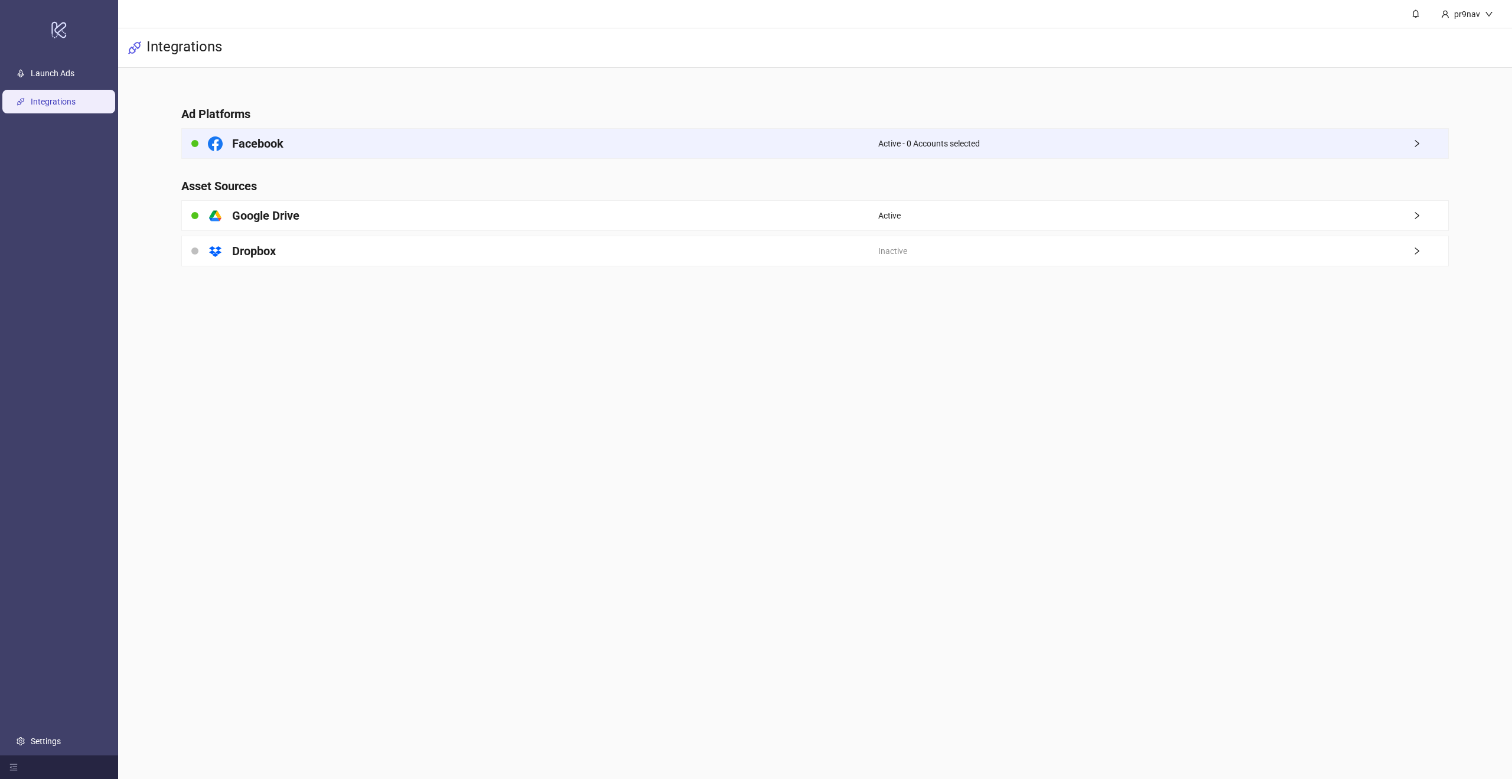
click at [444, 139] on div "Facebook" at bounding box center [530, 144] width 696 height 30
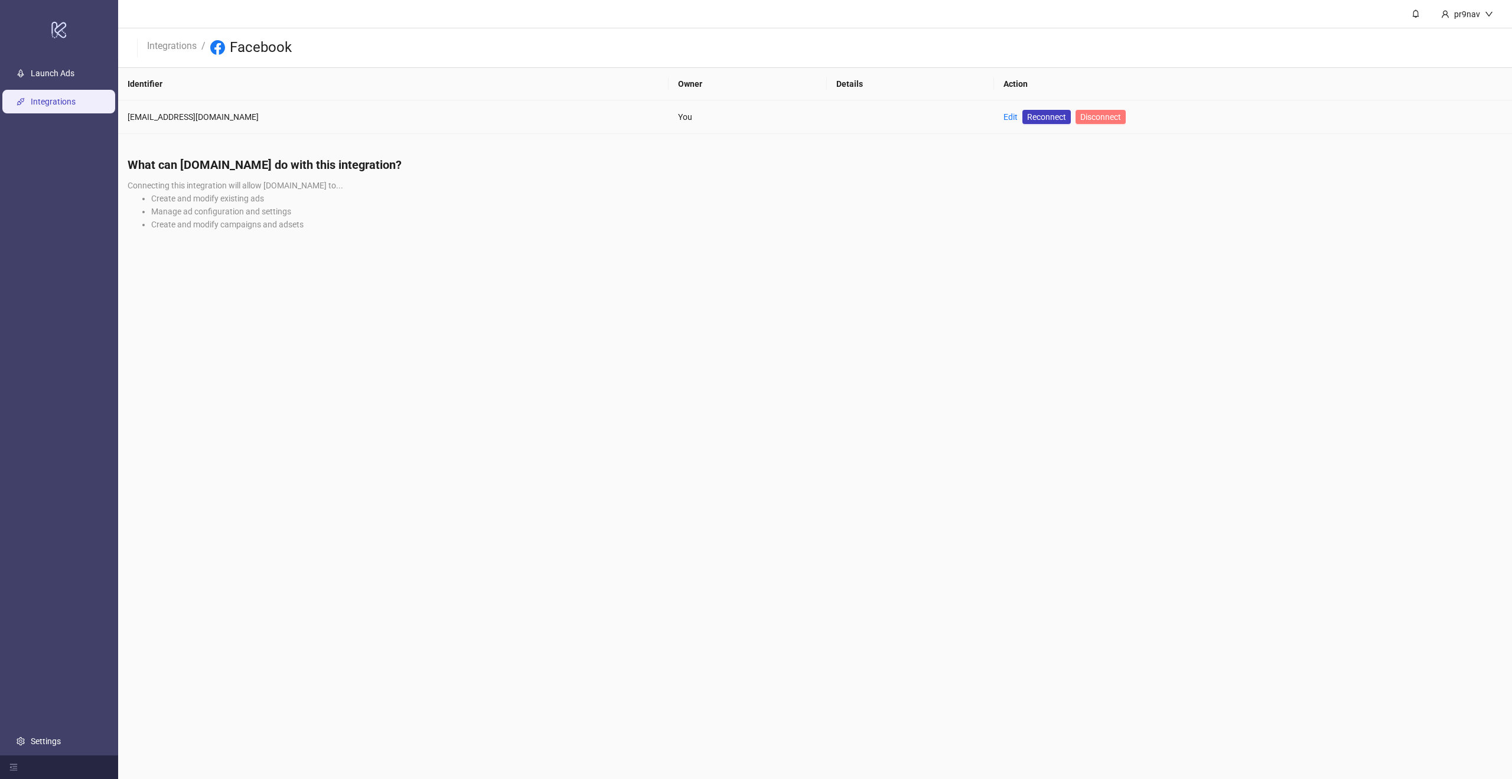
click at [1080, 121] on span "Disconnect" at bounding box center [1100, 116] width 41 height 9
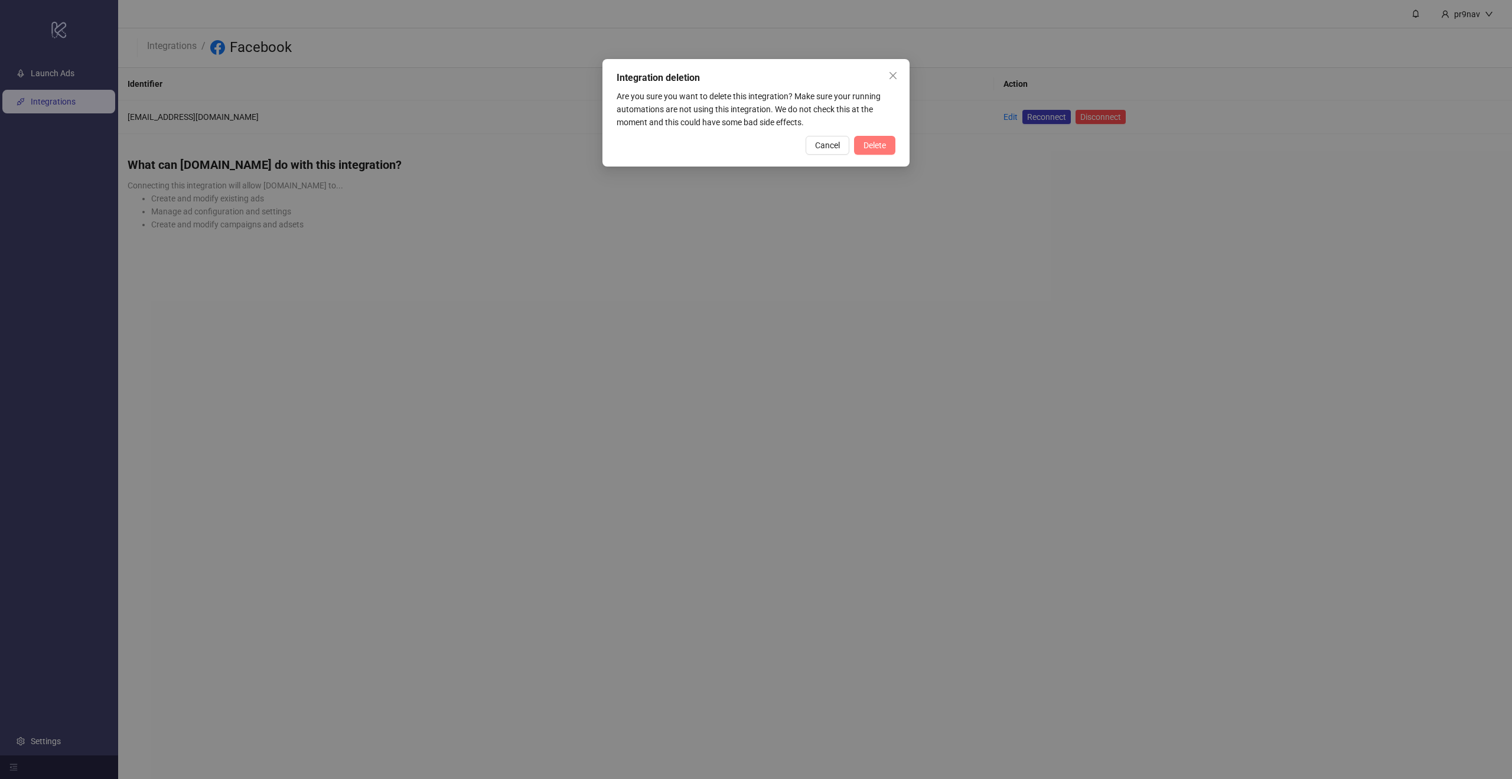
click at [884, 152] on button "Delete" at bounding box center [874, 145] width 41 height 19
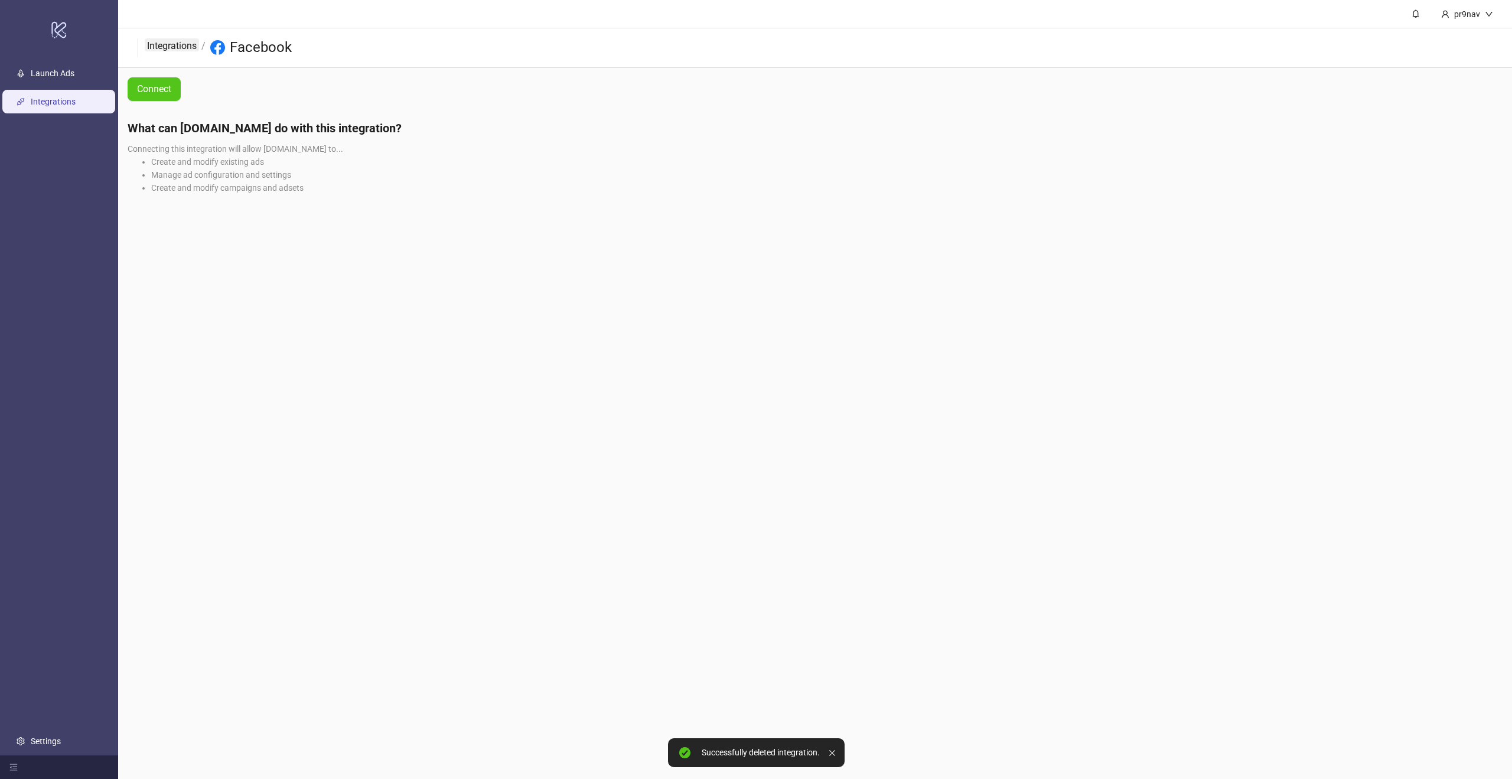
click at [162, 50] on link "Integrations" at bounding box center [172, 44] width 54 height 13
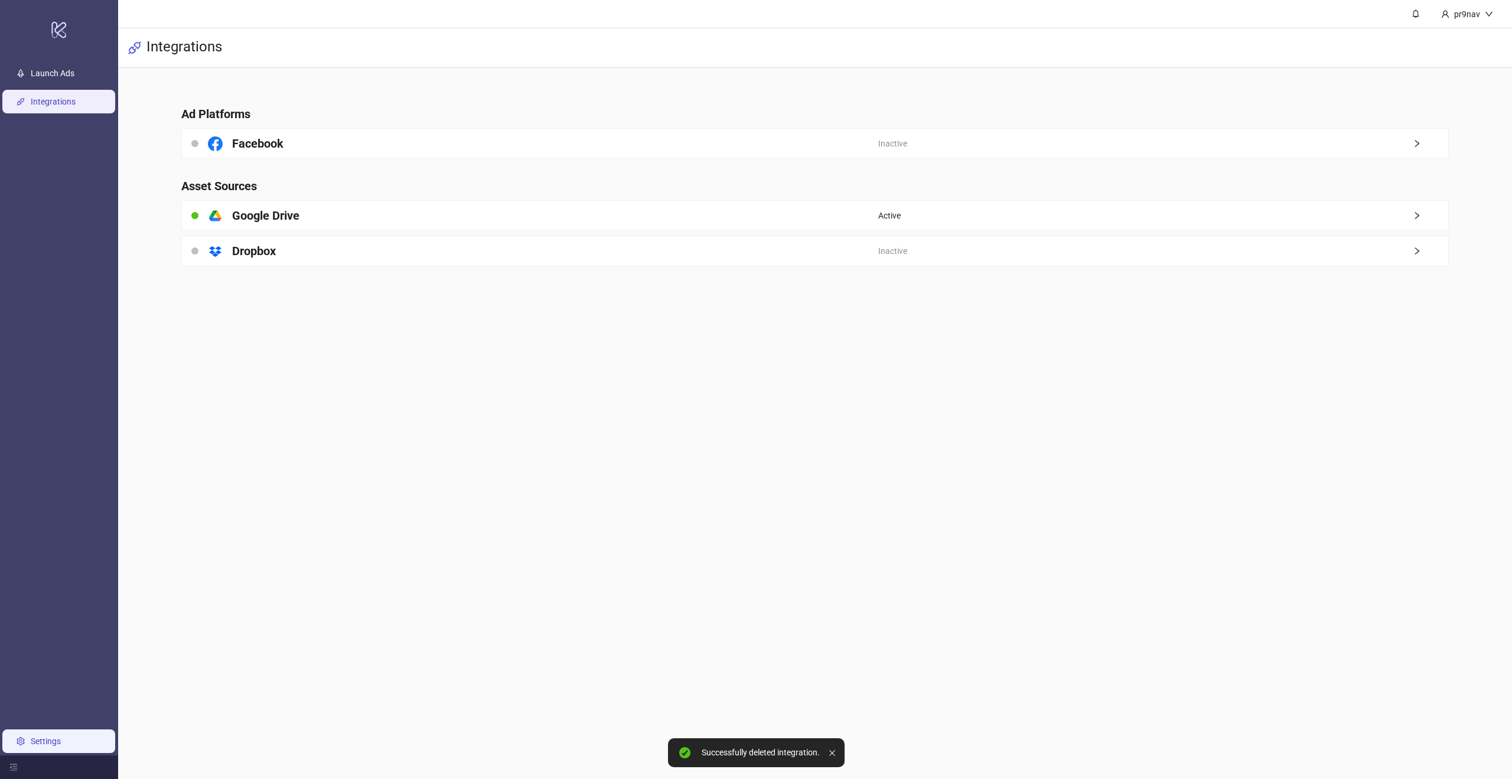
click at [58, 737] on link "Settings" at bounding box center [46, 741] width 30 height 9
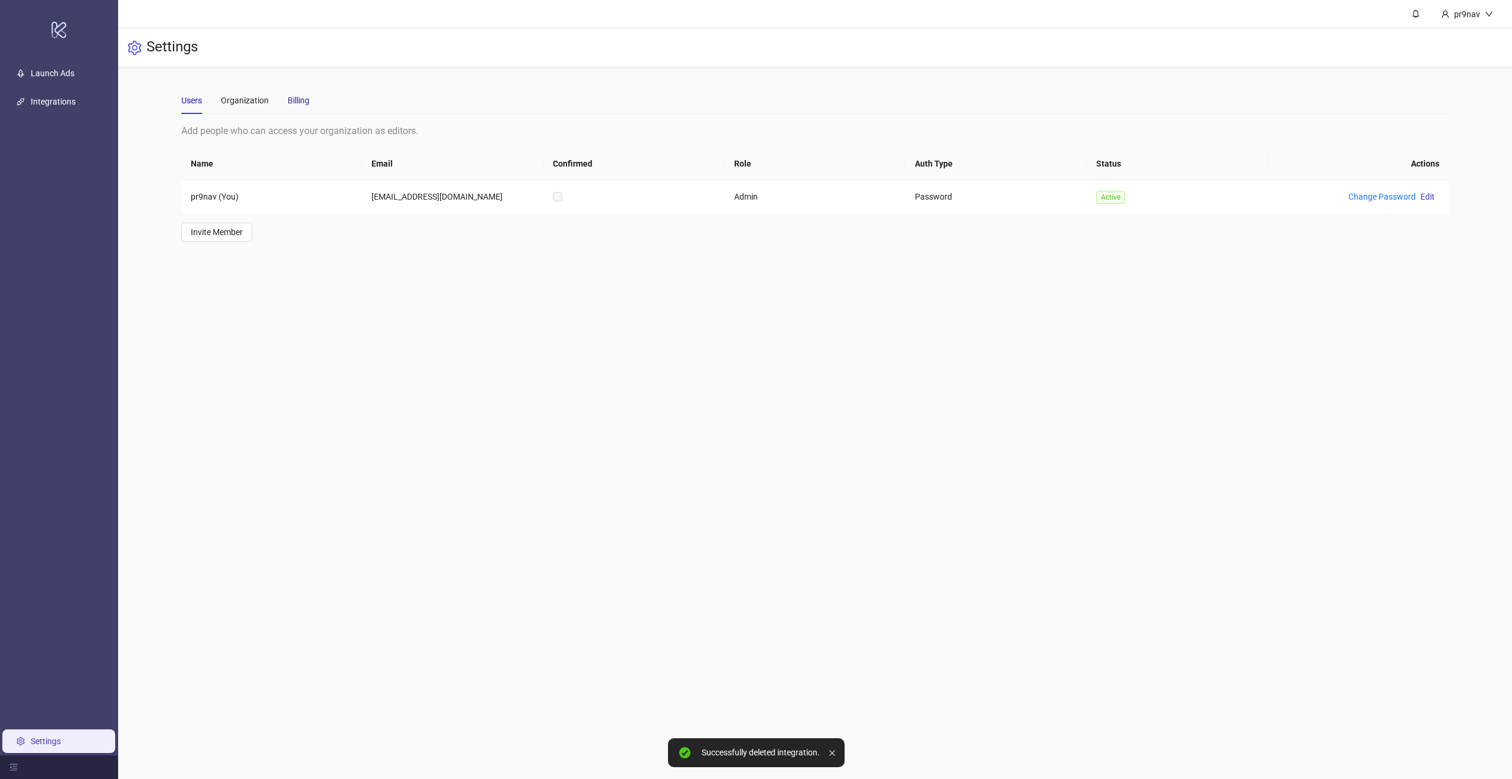
click at [307, 99] on div "Billing" at bounding box center [299, 100] width 22 height 13
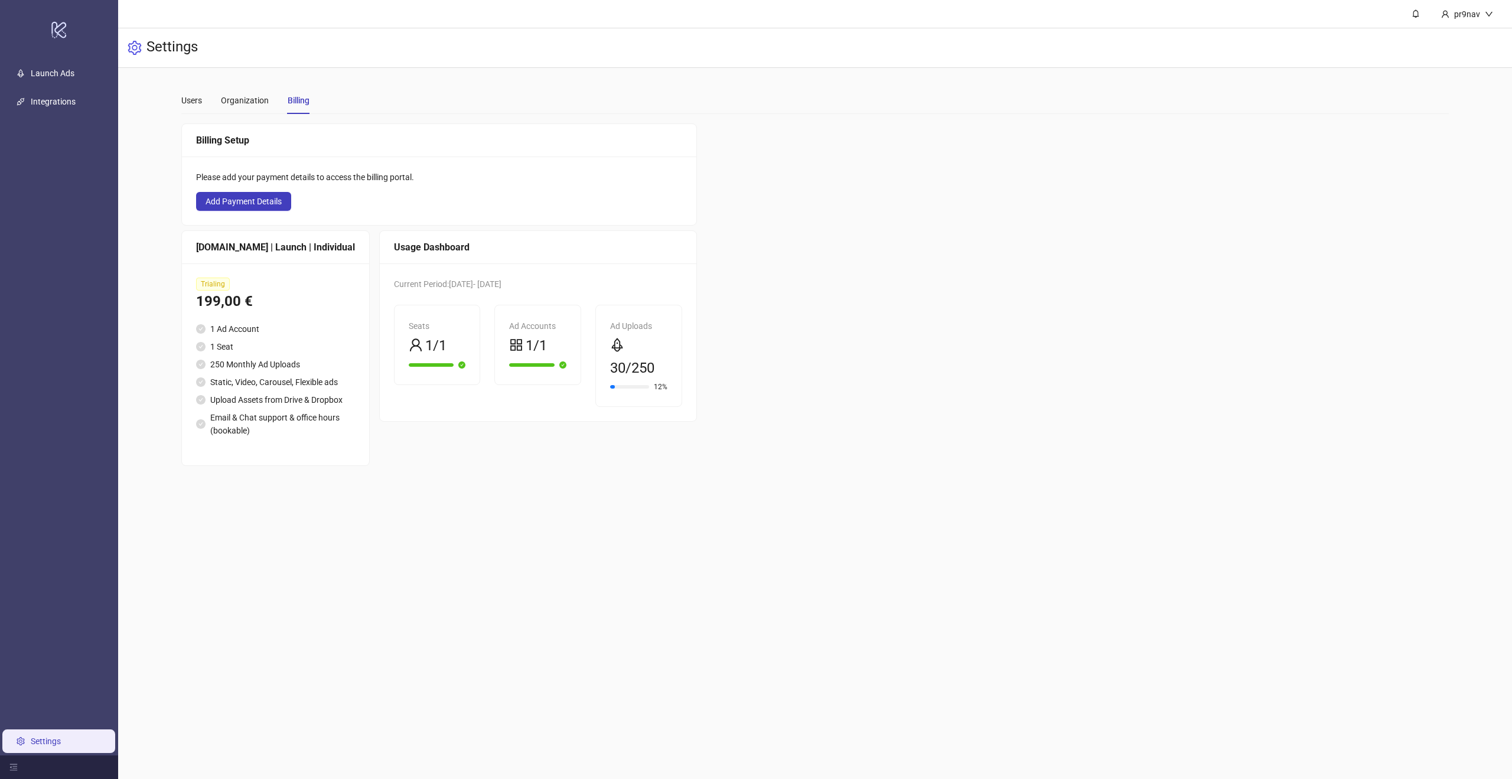
click at [509, 363] on div at bounding box center [531, 365] width 45 height 4
click at [194, 111] on div "Users" at bounding box center [191, 100] width 21 height 27
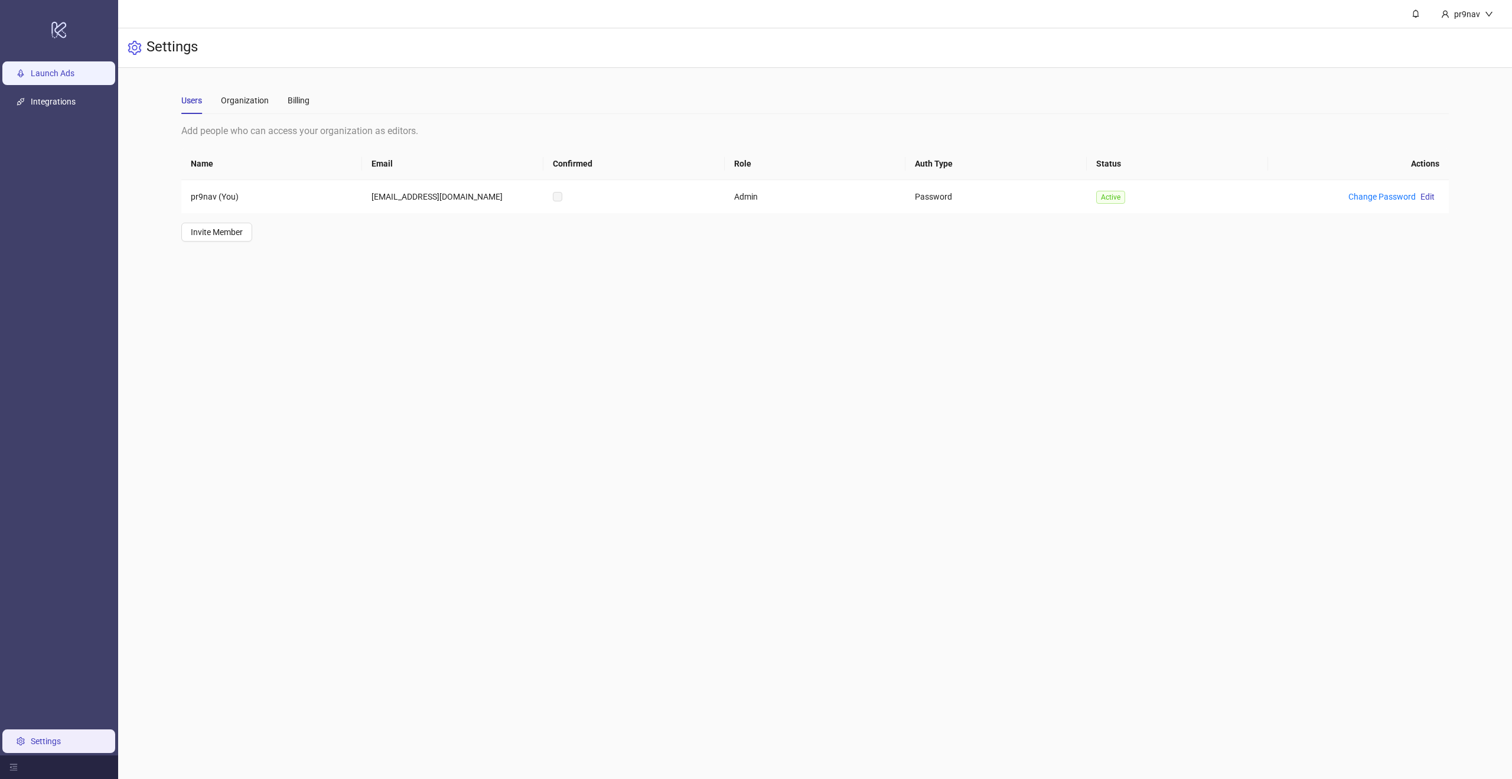
click at [44, 76] on link "Launch Ads" at bounding box center [53, 73] width 44 height 9
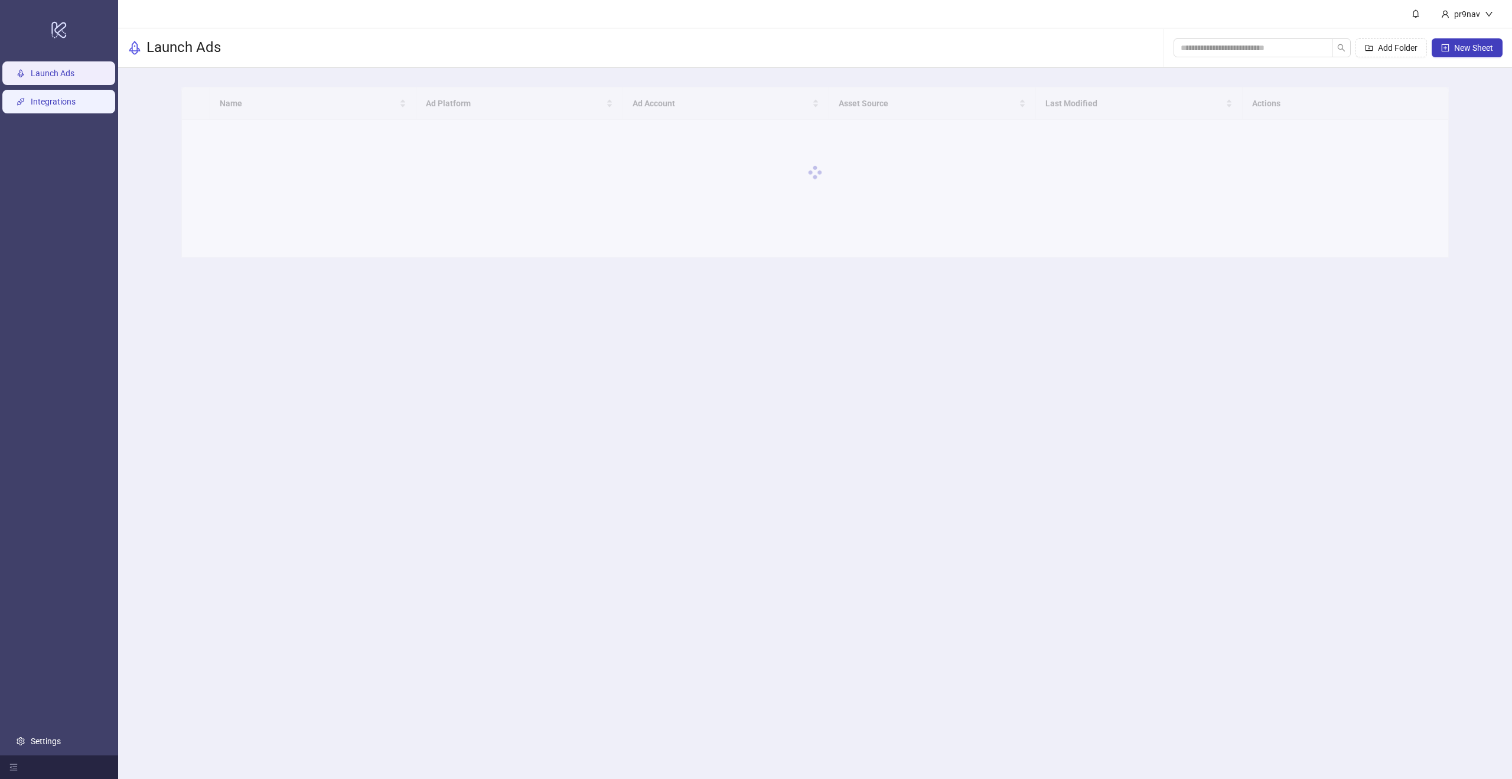
click at [43, 105] on link "Integrations" at bounding box center [53, 101] width 45 height 9
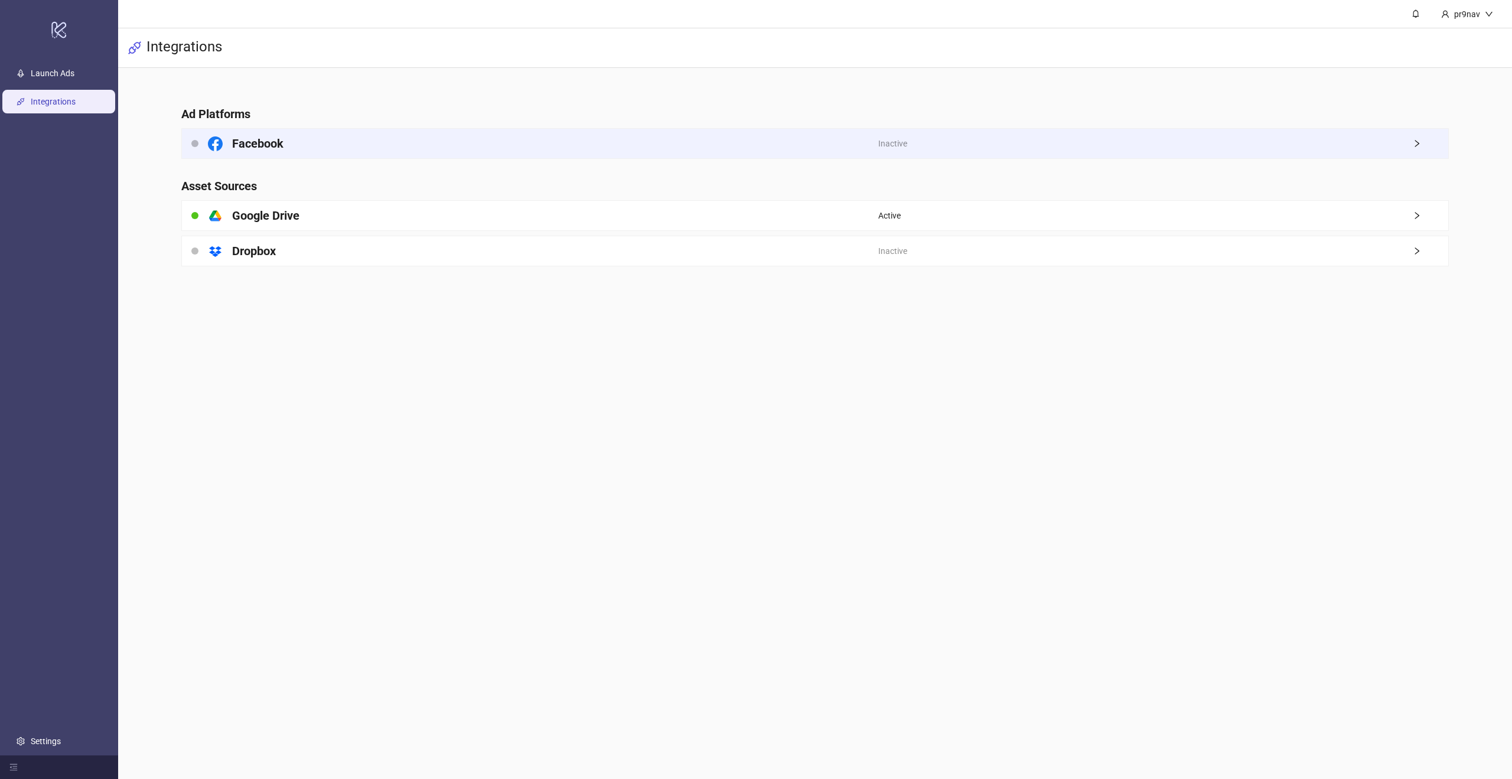
click at [304, 149] on div "Facebook" at bounding box center [530, 144] width 696 height 30
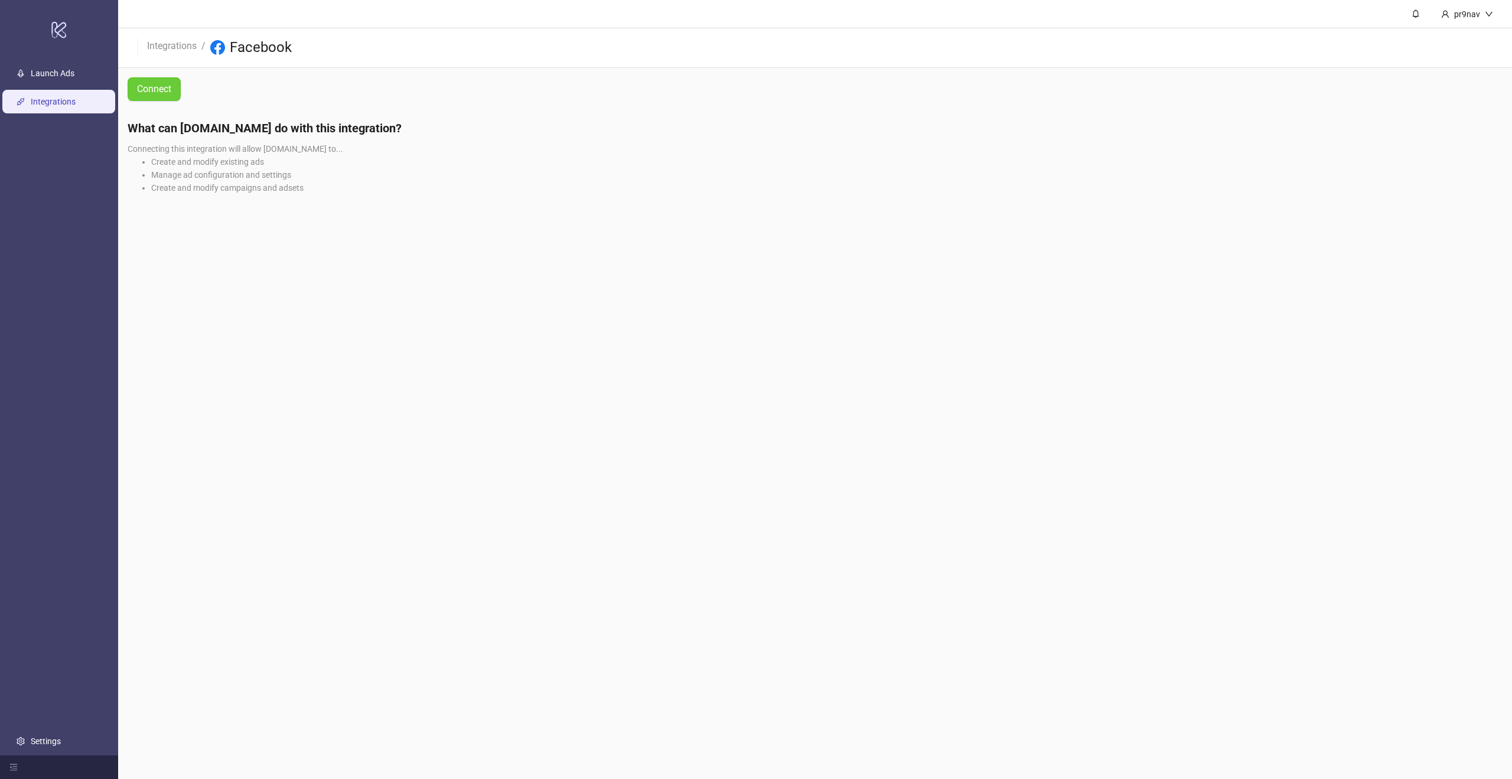
click at [167, 98] on link "Connect" at bounding box center [154, 89] width 53 height 24
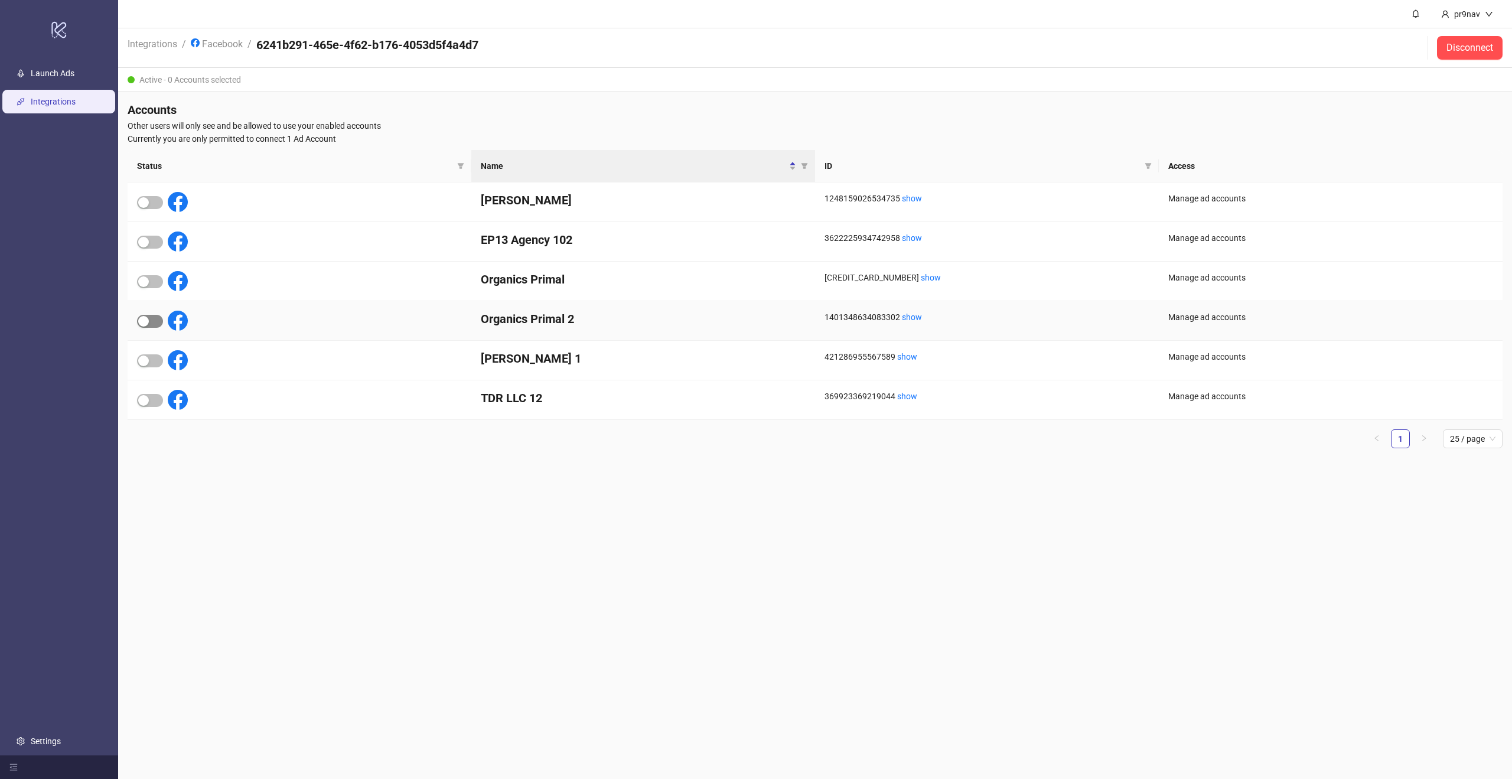
click at [143, 322] on div "button" at bounding box center [143, 321] width 11 height 11
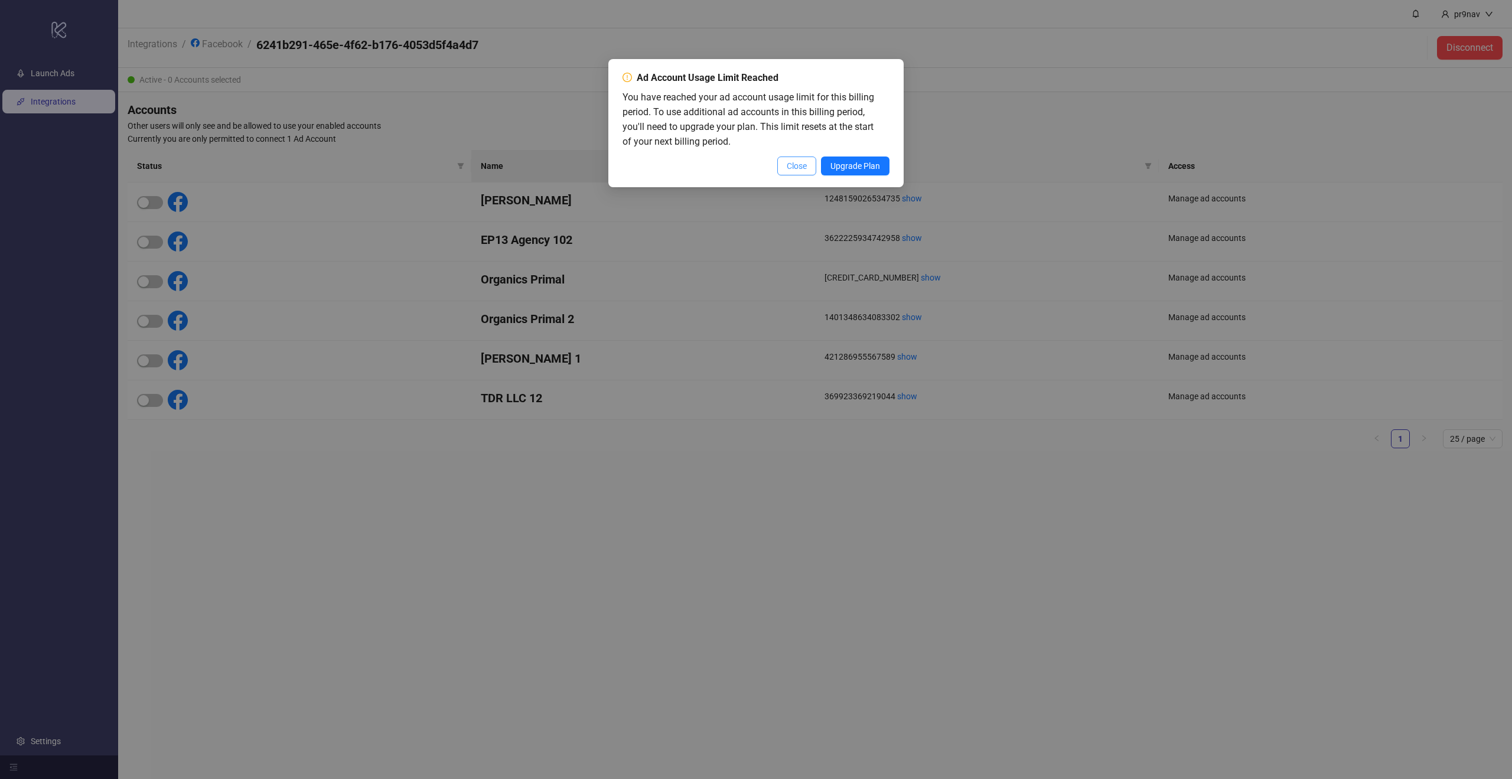
click at [787, 168] on span "Close" at bounding box center [797, 165] width 20 height 9
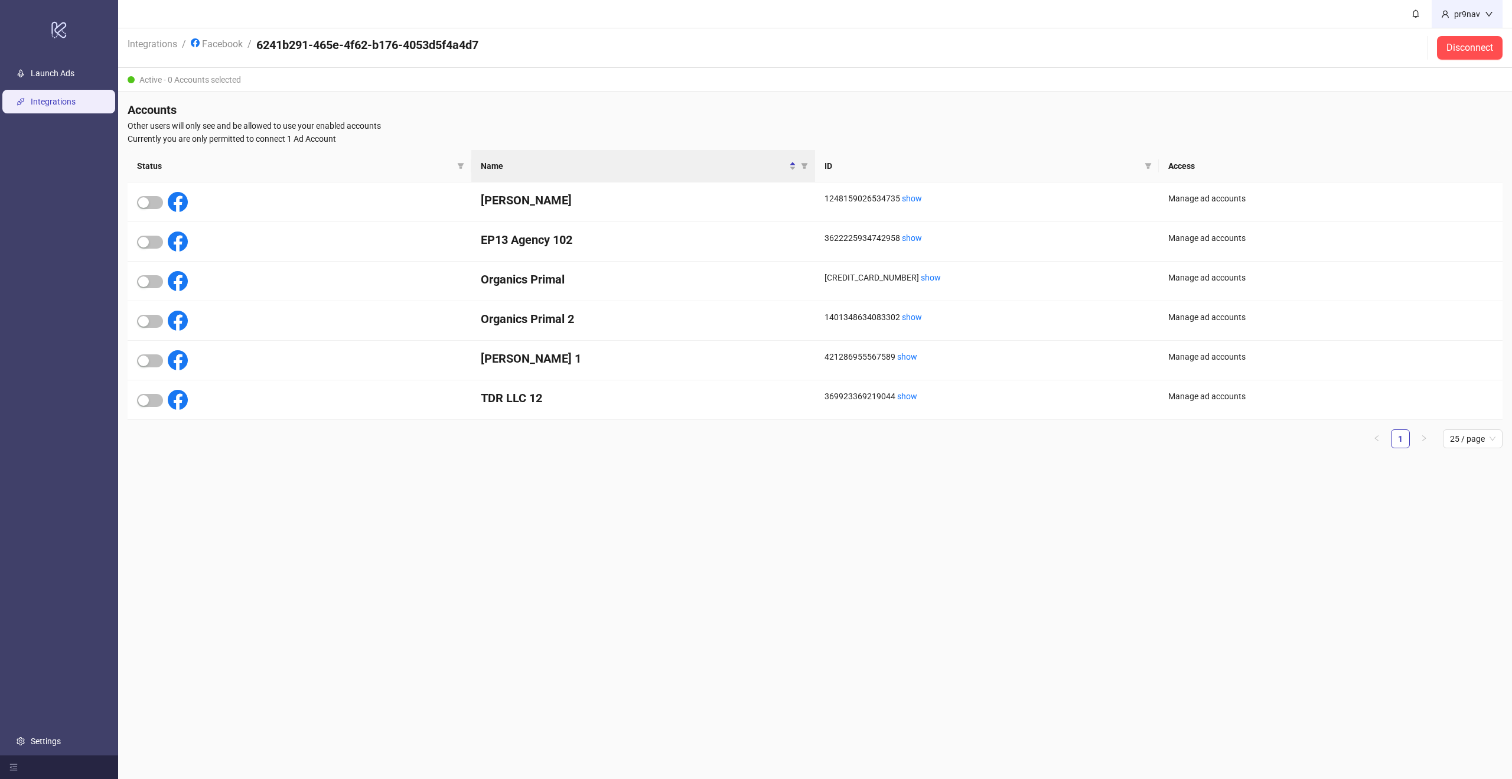
click at [1465, 15] on div "pr9nav" at bounding box center [1466, 14] width 35 height 13
click at [1390, 86] on div "Active - 0 Accounts selected" at bounding box center [815, 80] width 1394 height 24
click at [1492, 40] on button "Disconnect" at bounding box center [1470, 48] width 66 height 24
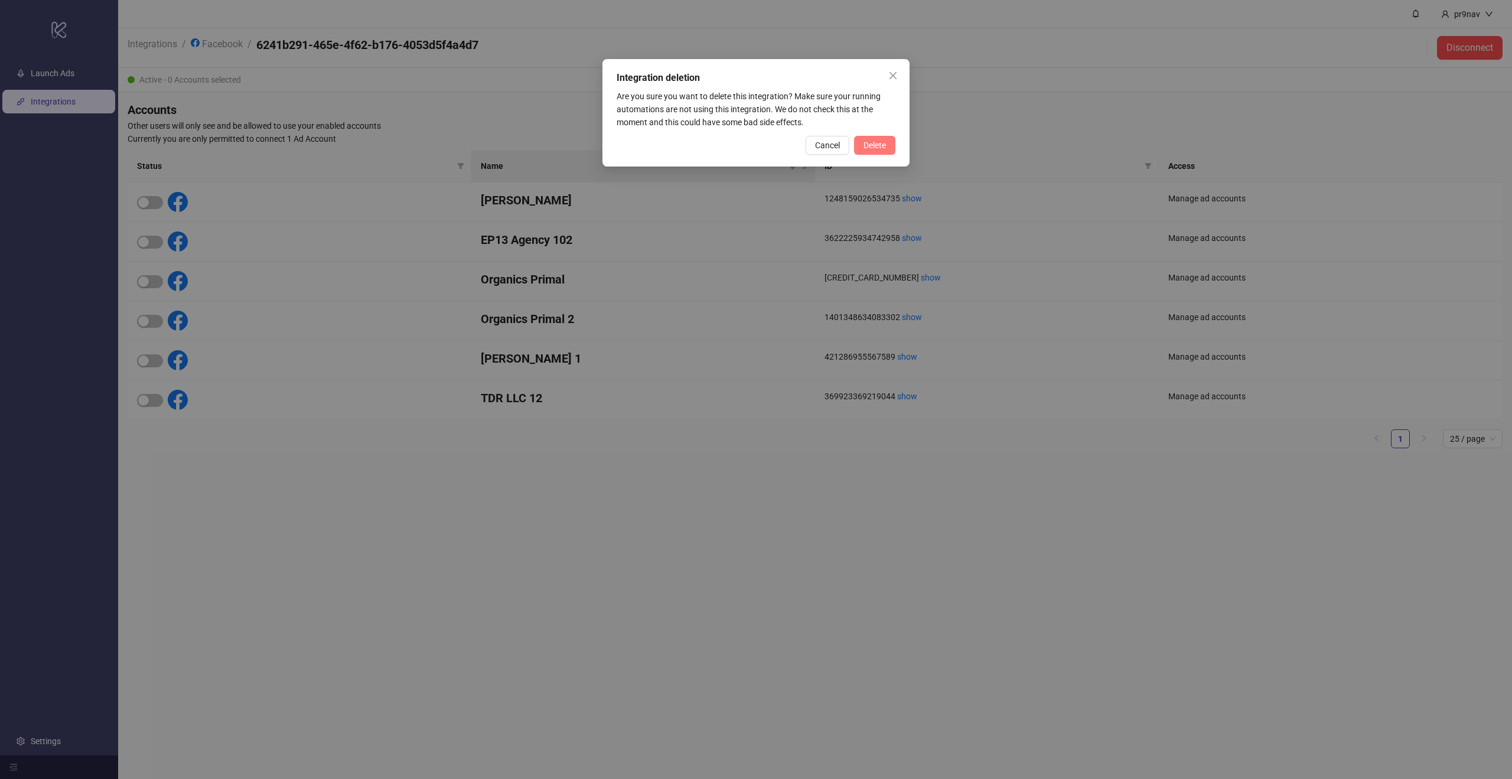
click at [871, 141] on span "Delete" at bounding box center [875, 145] width 22 height 9
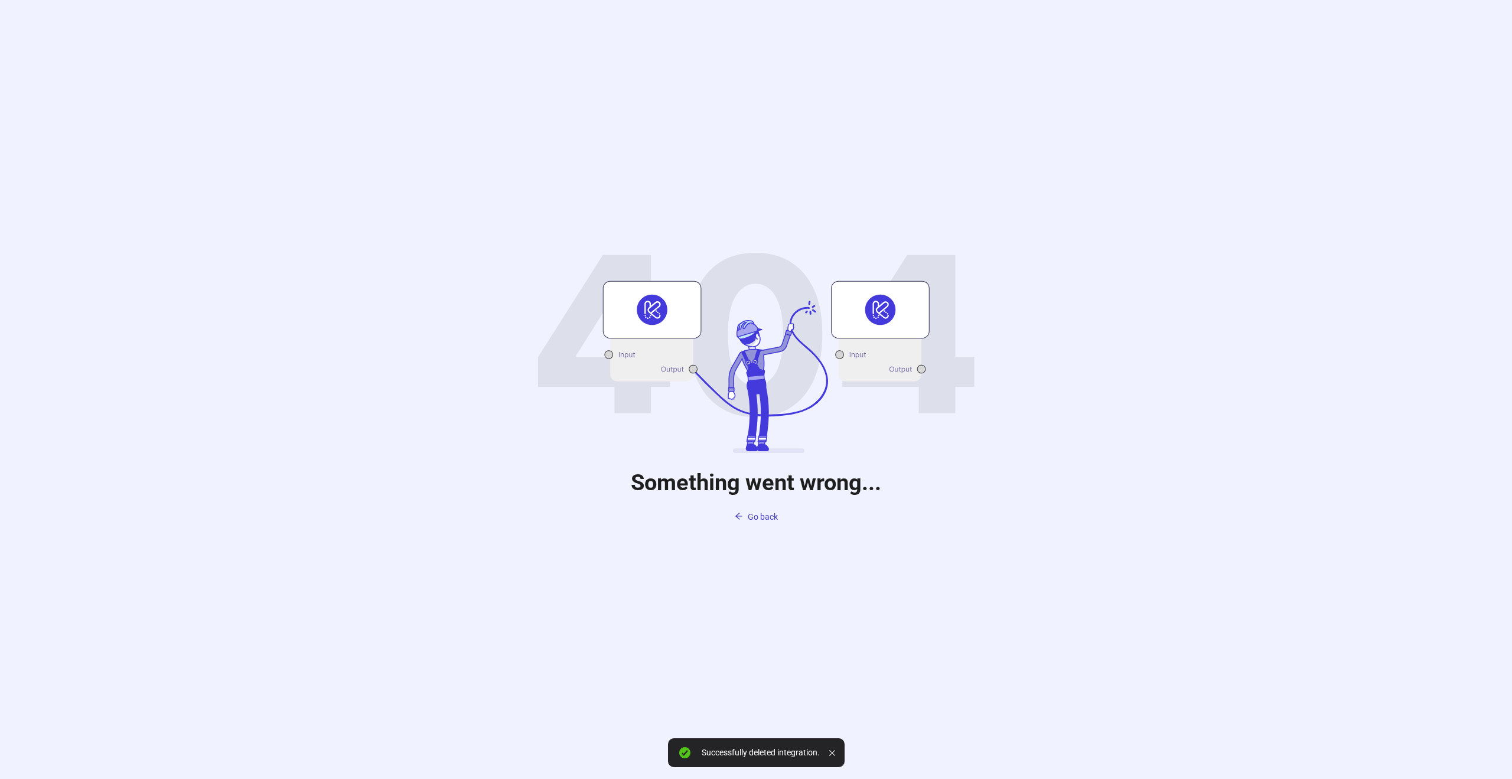
click at [754, 513] on span "Go back" at bounding box center [763, 516] width 30 height 9
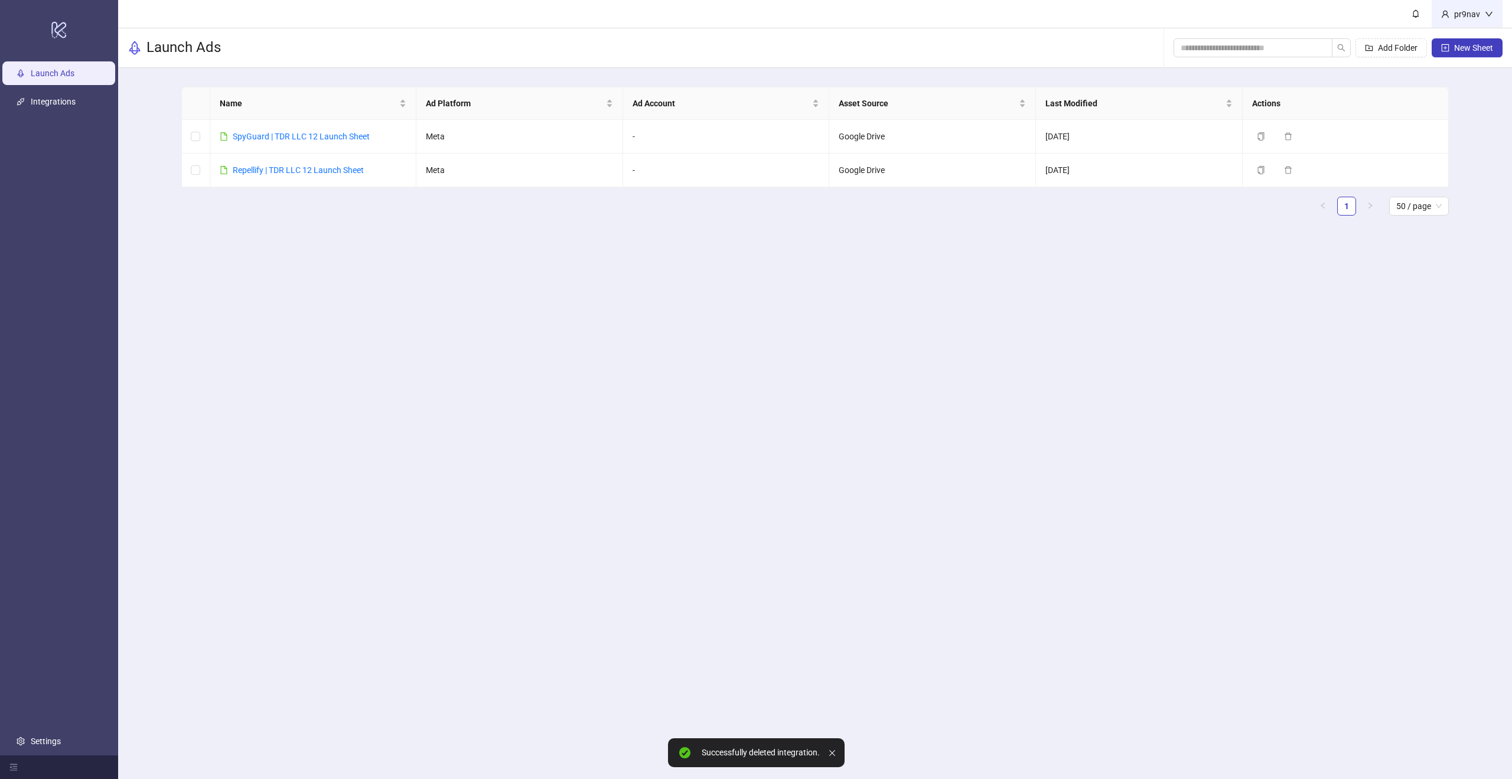
click at [1476, 19] on div "pr9nav" at bounding box center [1466, 14] width 35 height 13
click at [333, 136] on link "SpyGuard | TDR LLC 12 Launch Sheet" at bounding box center [301, 136] width 137 height 9
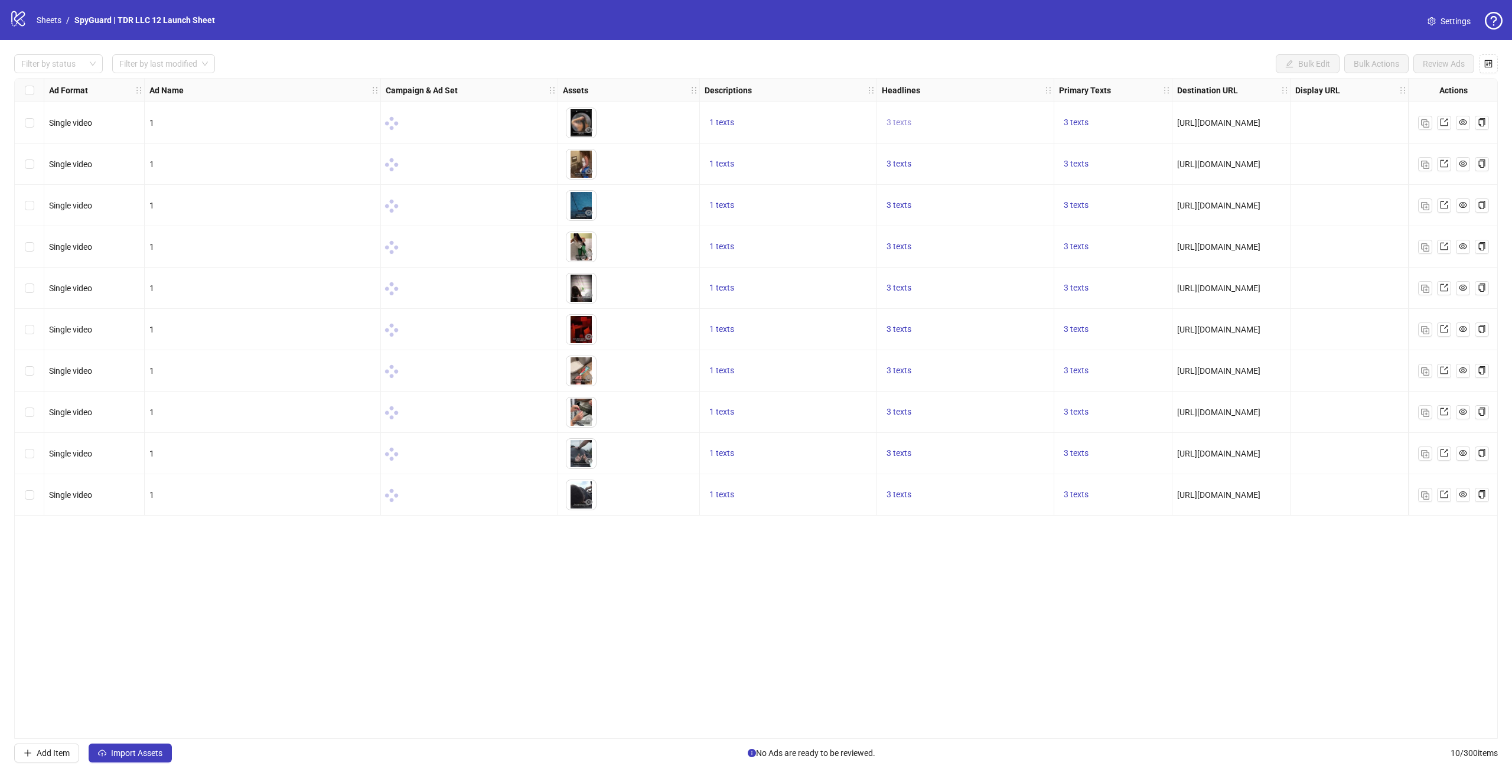
click at [907, 123] on span "3 texts" at bounding box center [899, 122] width 25 height 9
click at [1084, 110] on icon "caret-right" at bounding box center [1083, 113] width 8 height 8
click at [38, 18] on link "Sheets" at bounding box center [49, 20] width 30 height 13
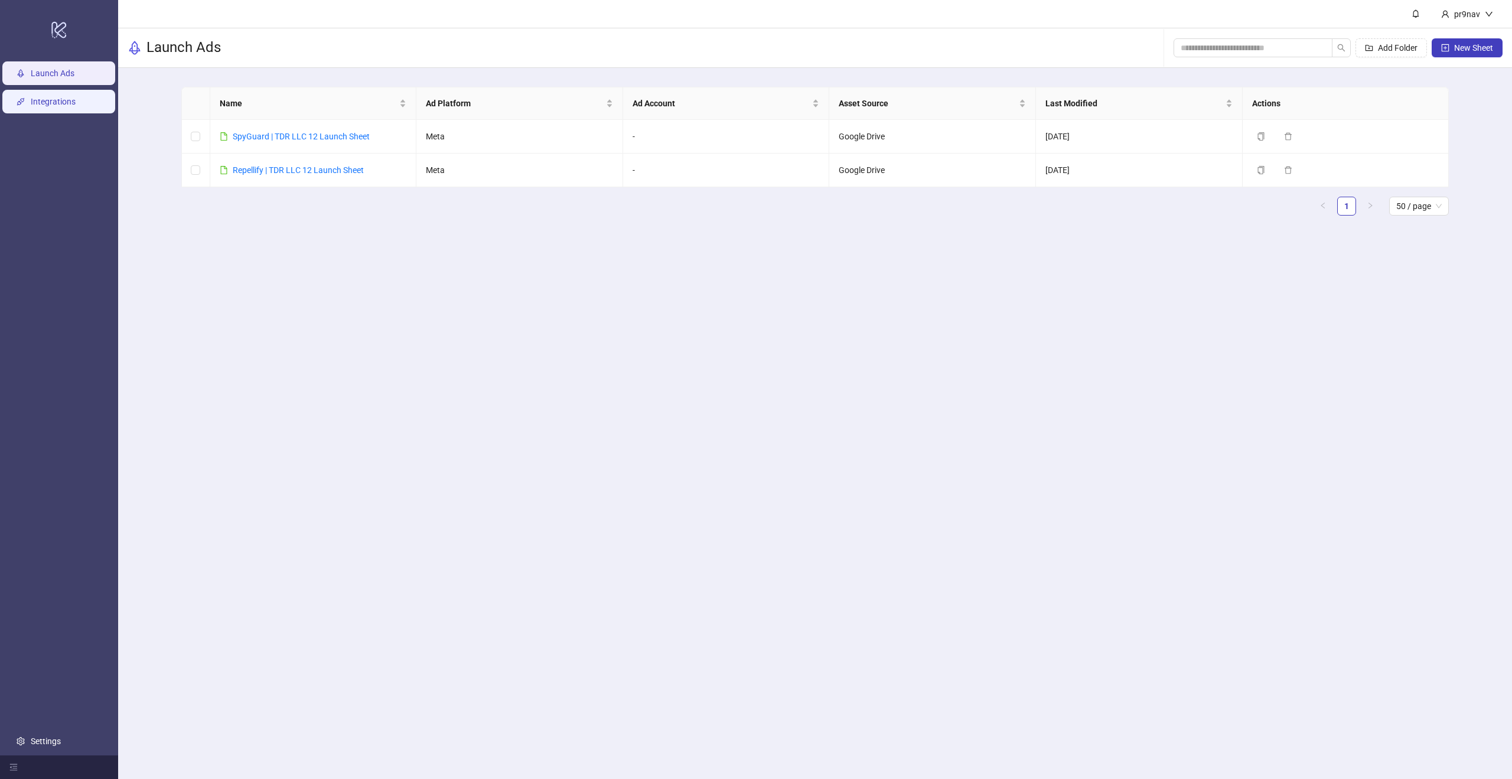
click at [73, 96] on ul "Launch Ads Integrations Settings" at bounding box center [59, 407] width 118 height 696
click at [73, 97] on link "Integrations" at bounding box center [53, 101] width 45 height 9
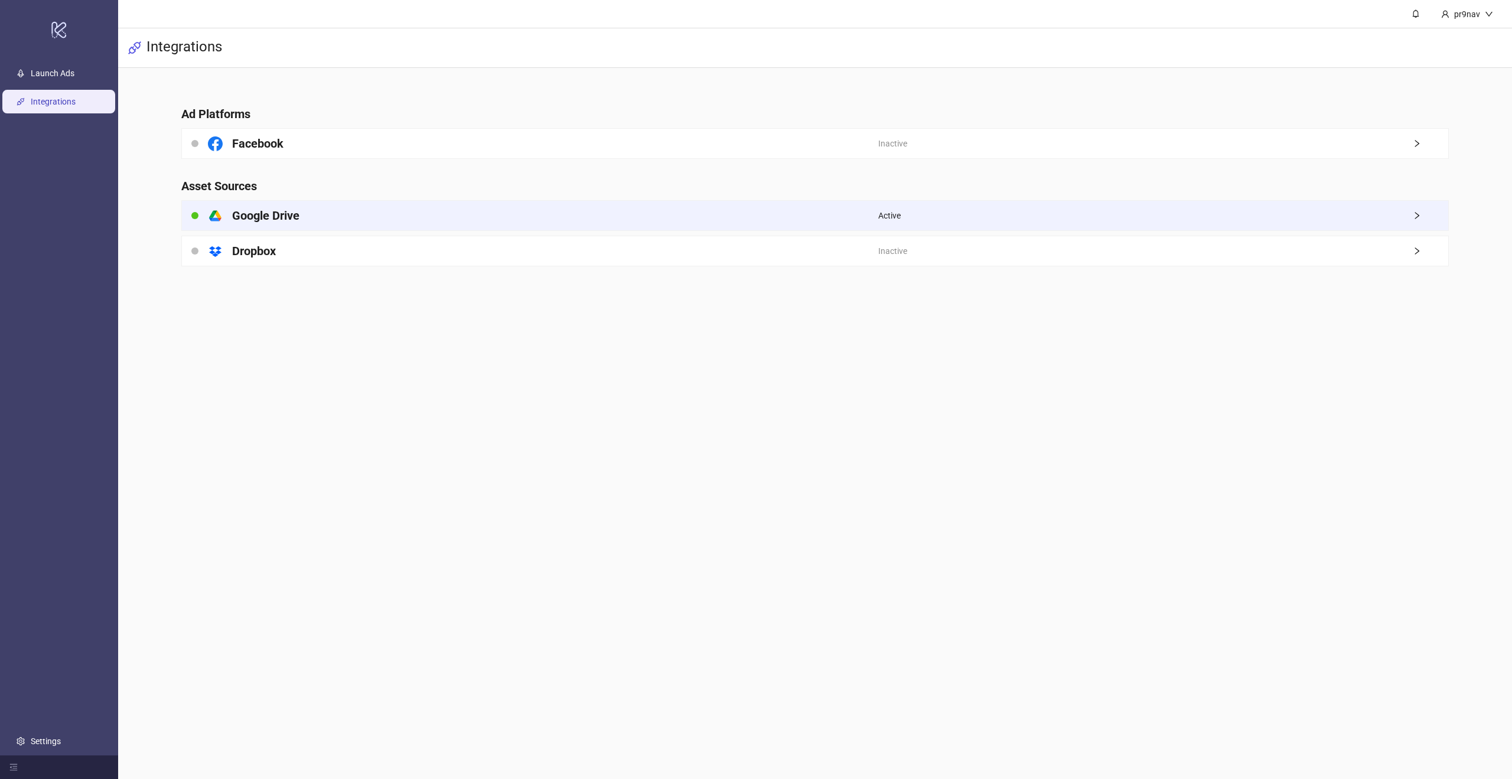
click at [510, 213] on div "platform/google_drive Google Drive" at bounding box center [530, 216] width 696 height 30
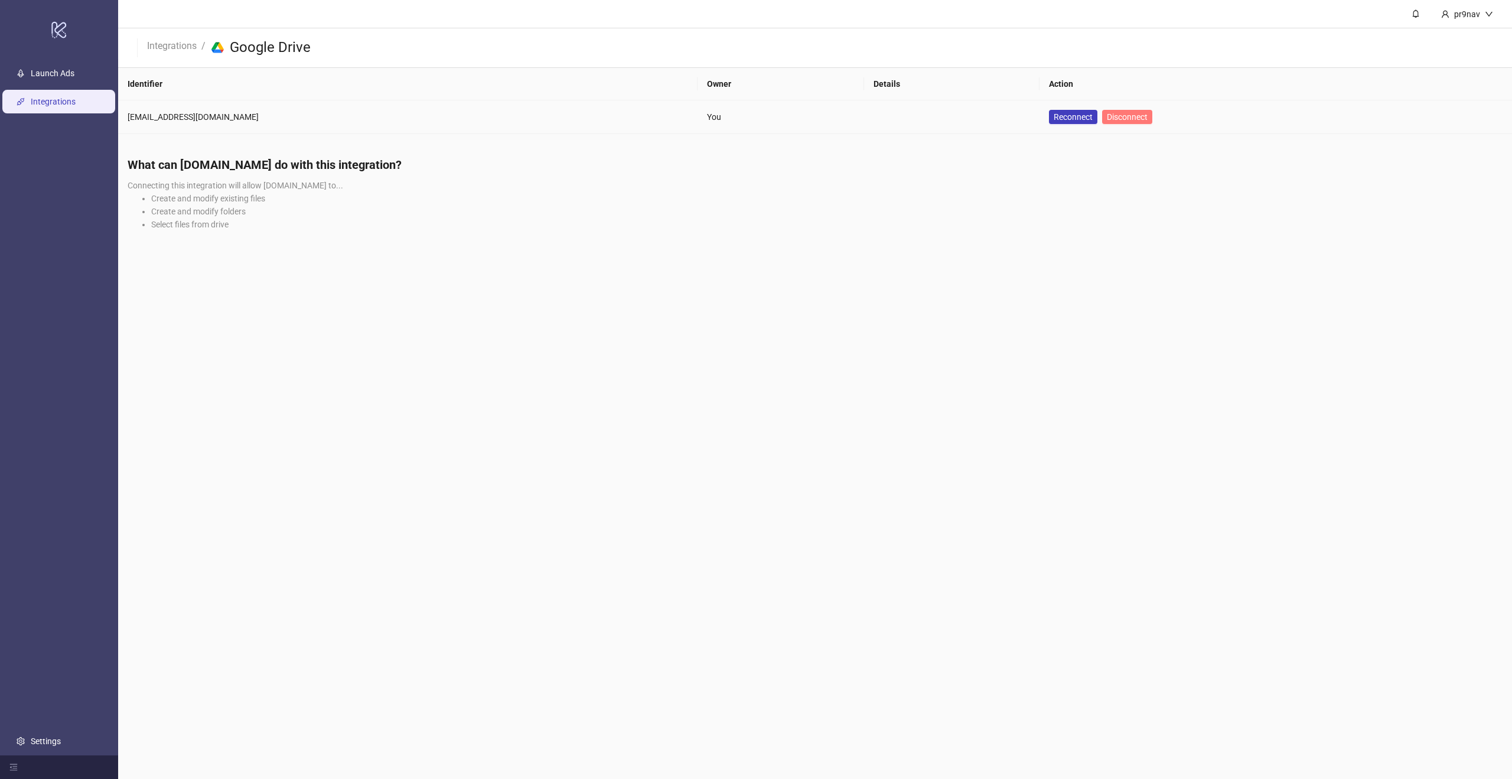
click at [1107, 120] on span "Disconnect" at bounding box center [1127, 116] width 41 height 9
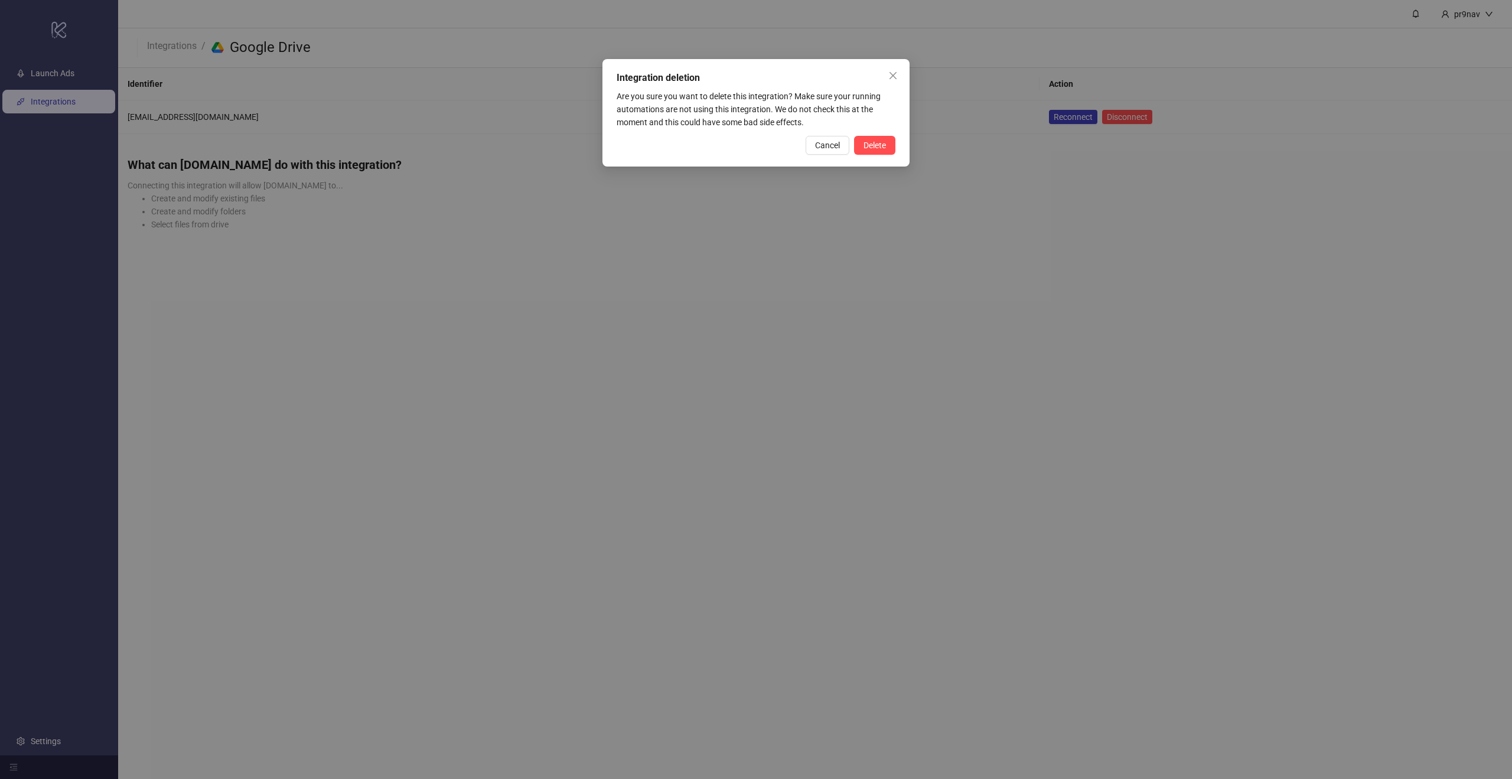
click at [895, 148] on div "Integration deletion Are you sure you want to delete this integration? Make sur…" at bounding box center [755, 112] width 307 height 107
click at [884, 148] on span "Delete" at bounding box center [875, 145] width 22 height 9
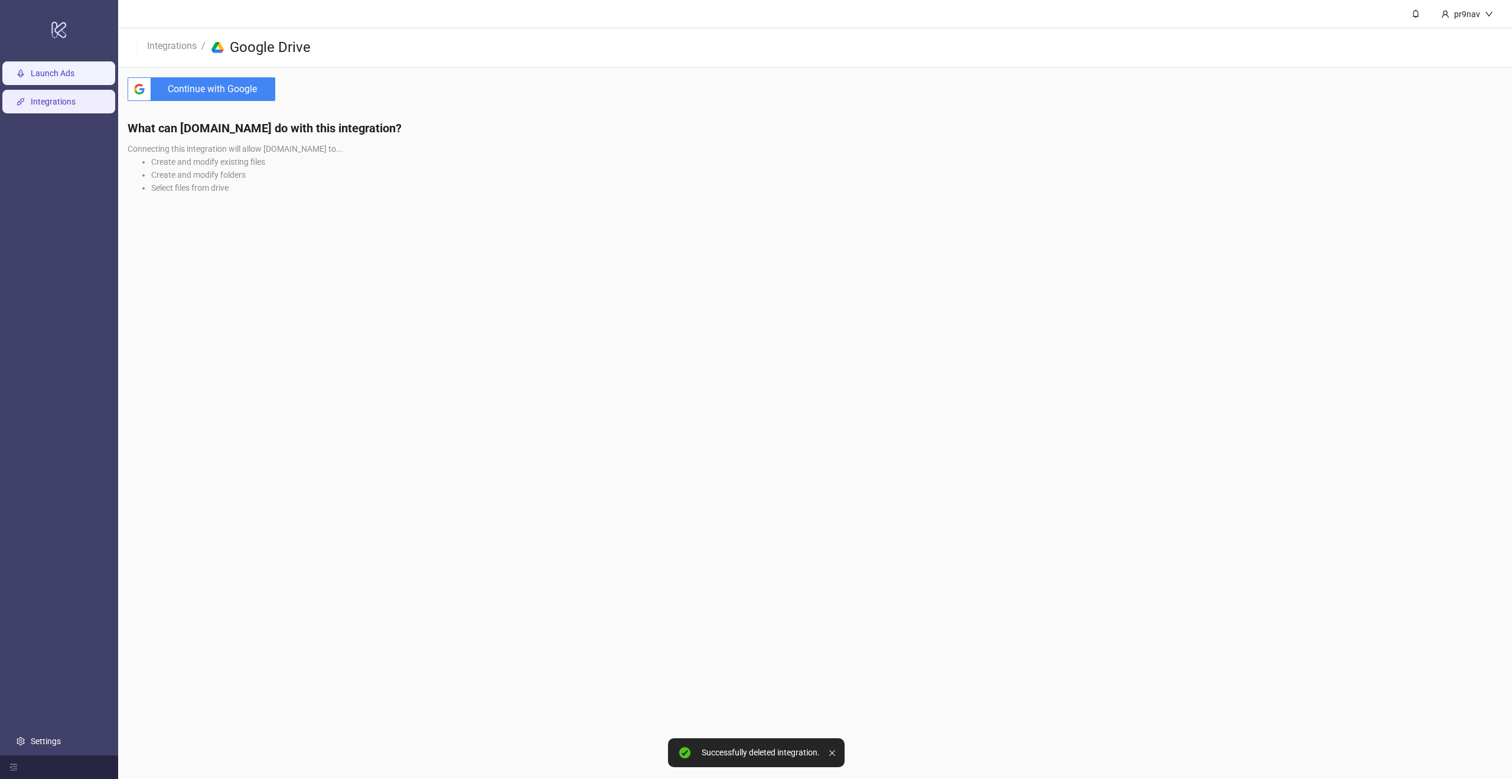
click at [35, 72] on link "Launch Ads" at bounding box center [53, 73] width 44 height 9
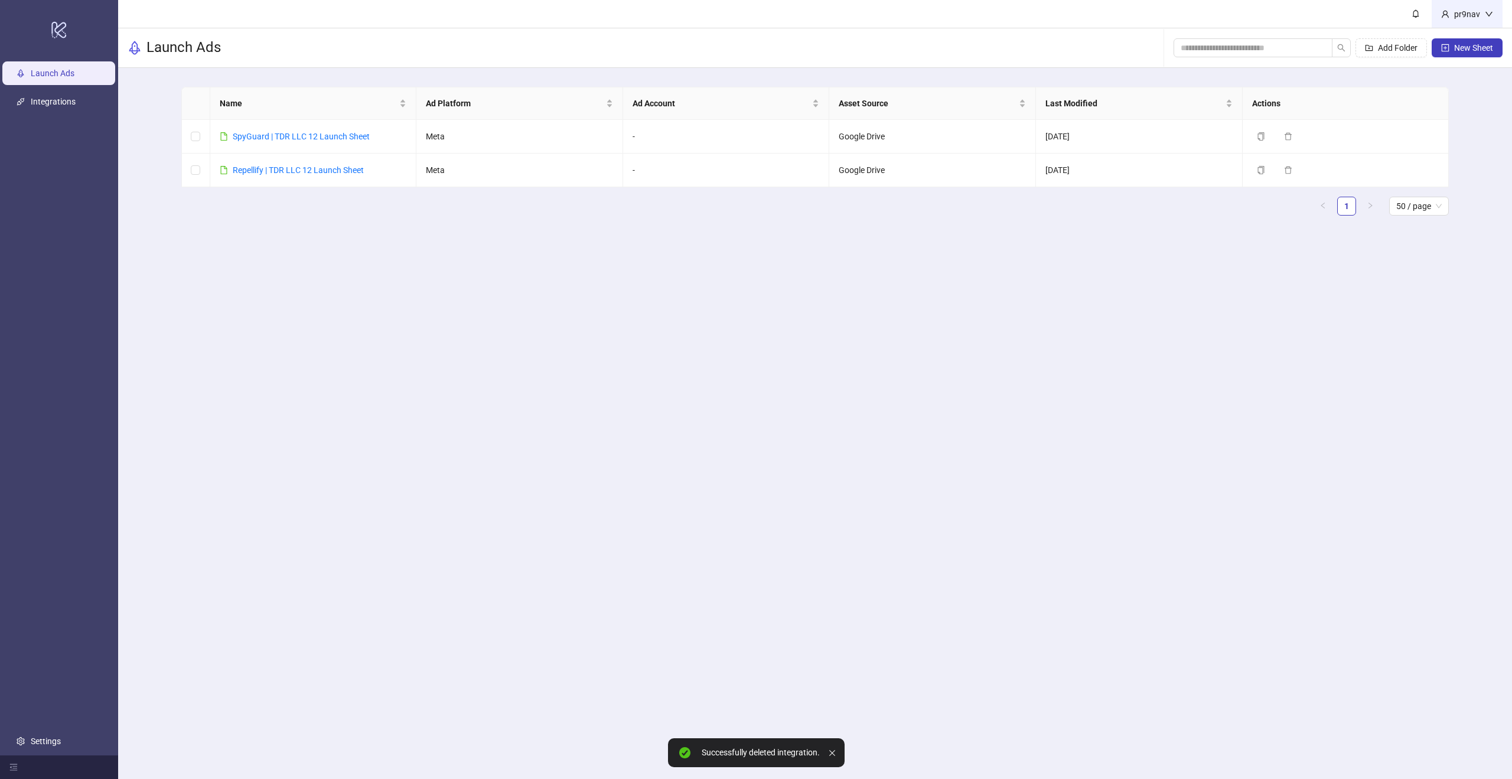
click at [1483, 15] on div "pr9nav" at bounding box center [1466, 14] width 35 height 13
click at [1444, 48] on icon "plus-square" at bounding box center [1445, 48] width 8 height 8
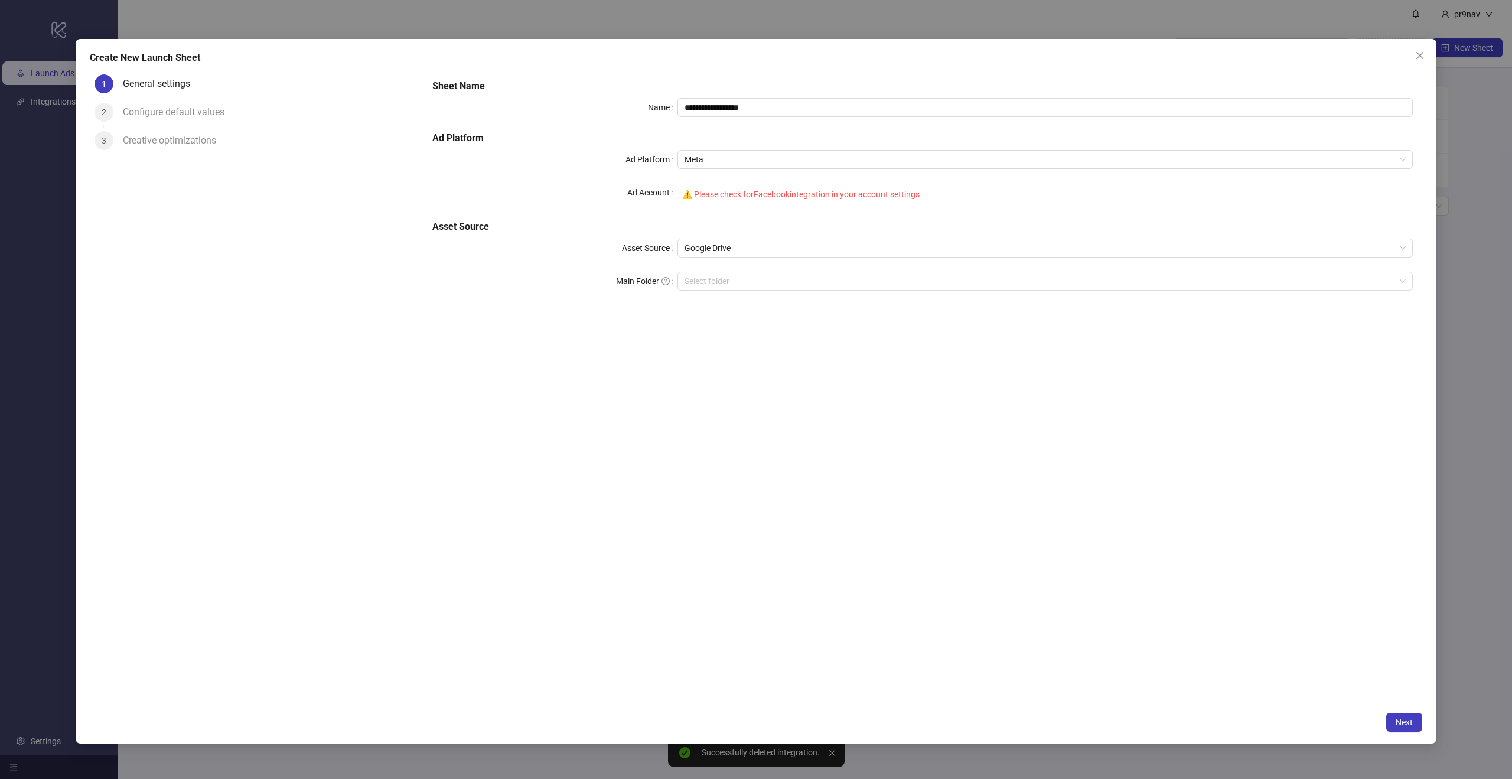
click at [1433, 61] on div "**********" at bounding box center [756, 391] width 1361 height 705
click at [1425, 59] on span "Close" at bounding box center [1419, 55] width 19 height 9
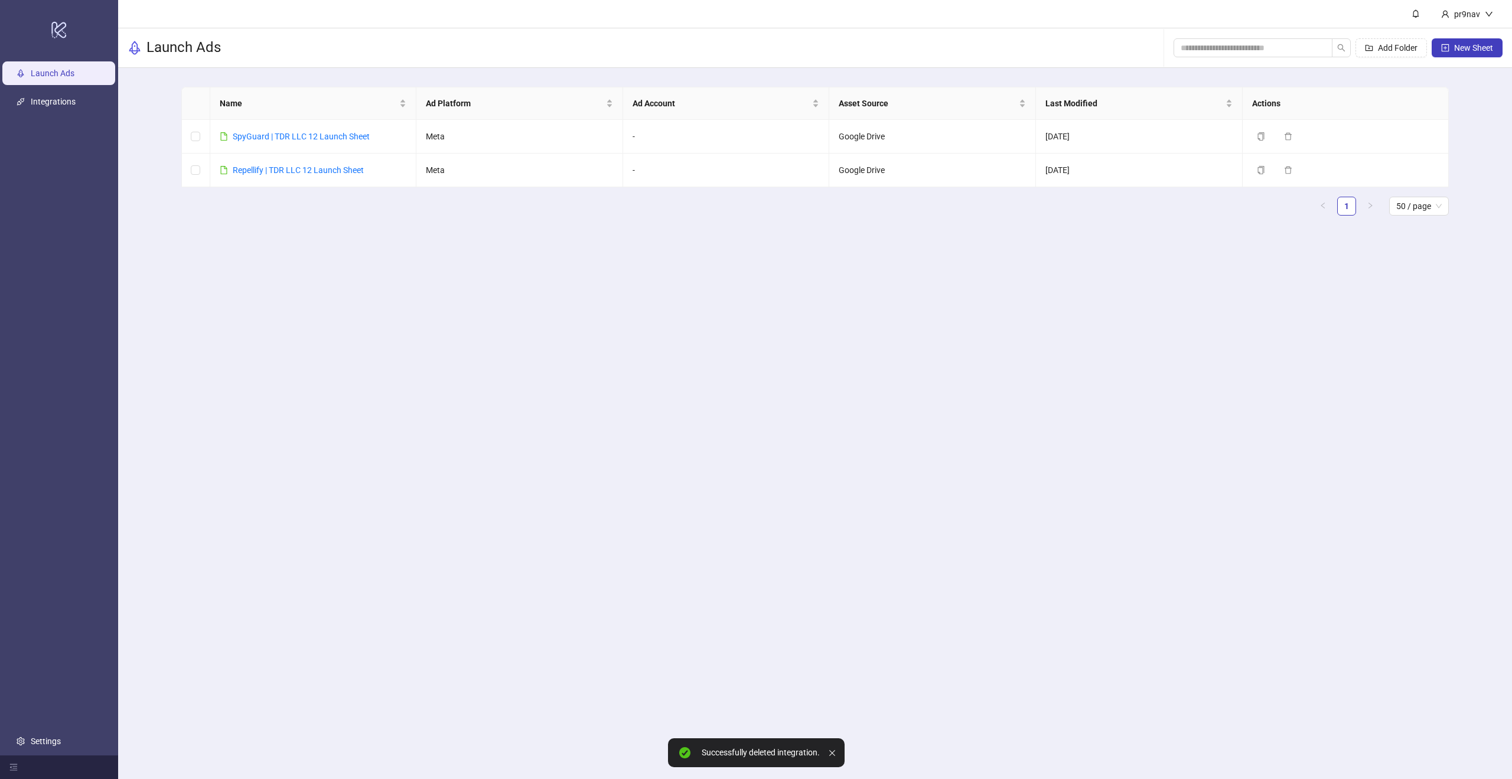
click at [1467, 20] on div "pr9nav" at bounding box center [1467, 14] width 71 height 28
click at [1467, 18] on div "pr9nav" at bounding box center [1466, 14] width 35 height 13
click at [1452, 41] on span "Logout" at bounding box center [1464, 41] width 57 height 13
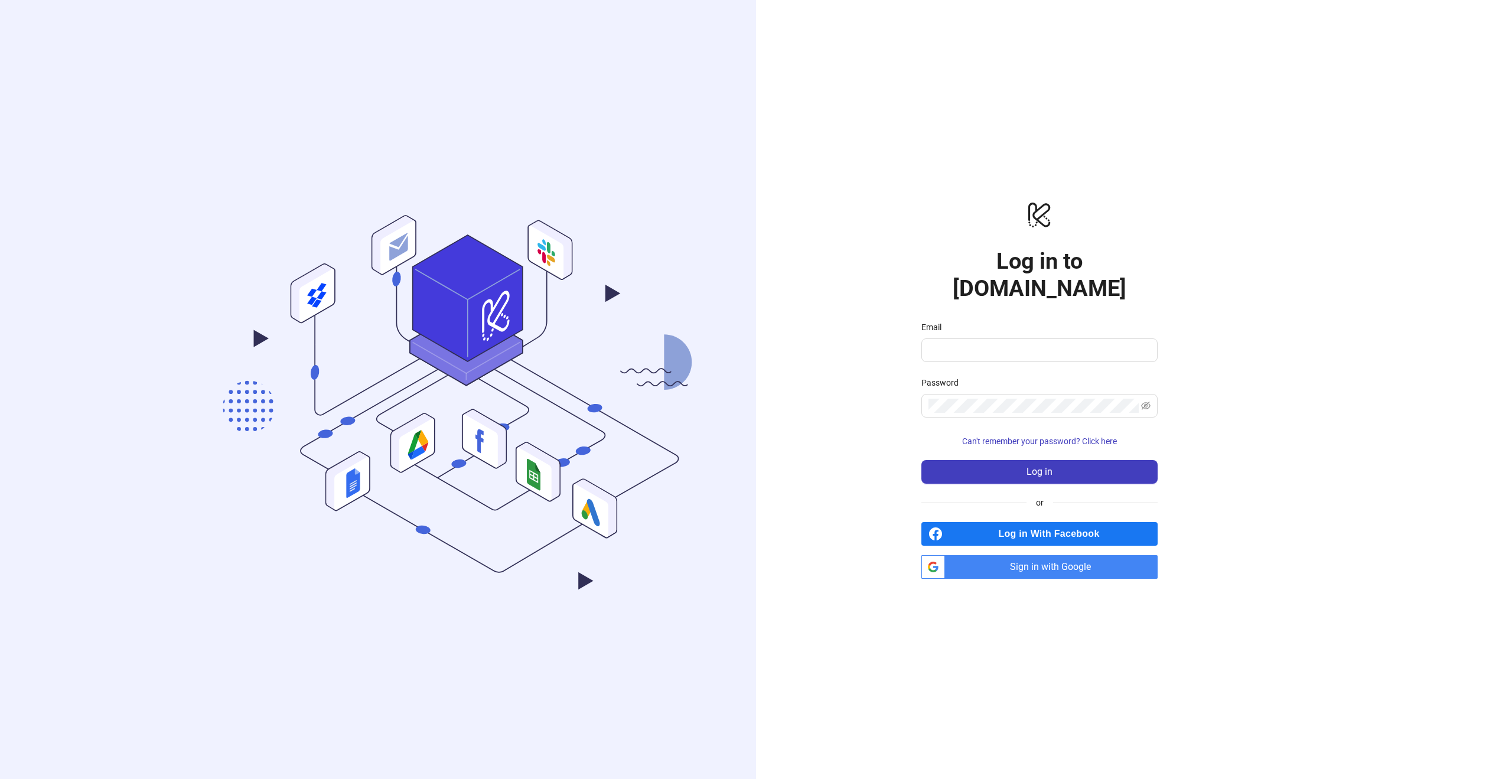
click at [1011, 357] on form "Email Password Can't remember your password? Click here Log in" at bounding box center [1039, 402] width 236 height 163
click at [1010, 344] on span at bounding box center [1039, 350] width 236 height 24
click at [510, 346] on polygon at bounding box center [466, 347] width 113 height 78
